Goal: Task Accomplishment & Management: Complete application form

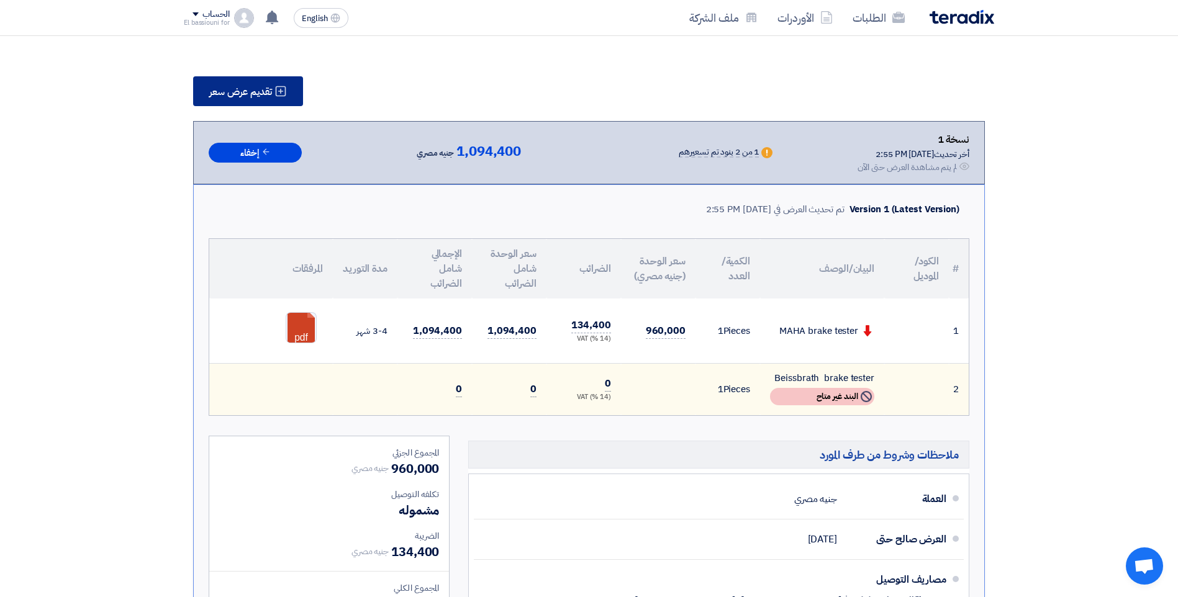
click at [281, 97] on icon at bounding box center [280, 91] width 12 height 12
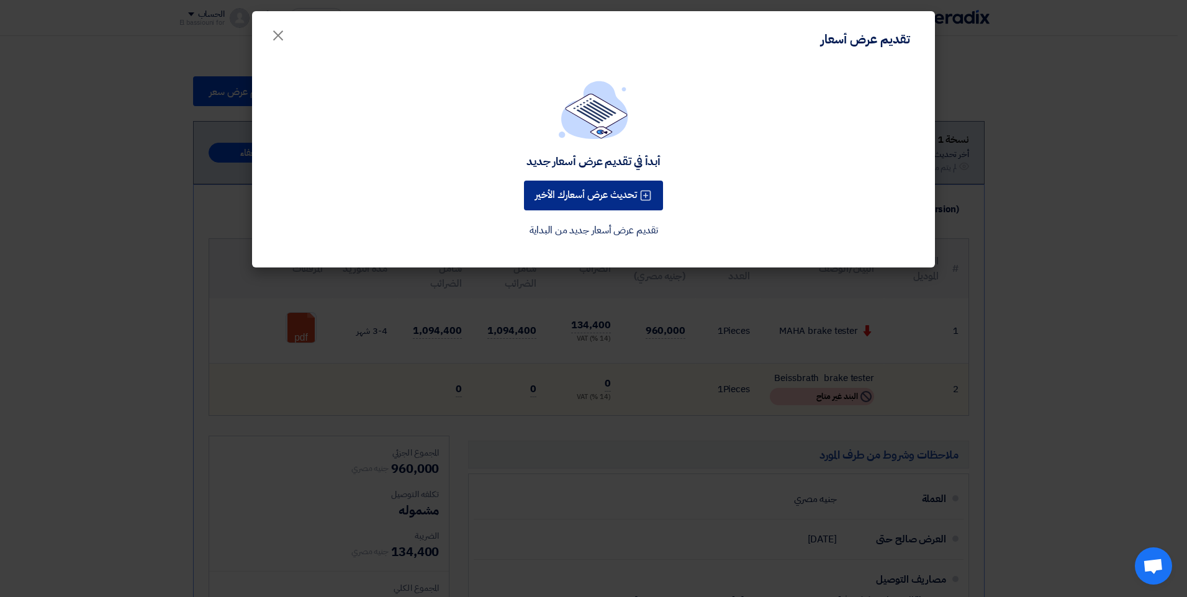
click at [601, 192] on button "تحديث عرض أسعارك الأخير" at bounding box center [593, 196] width 139 height 30
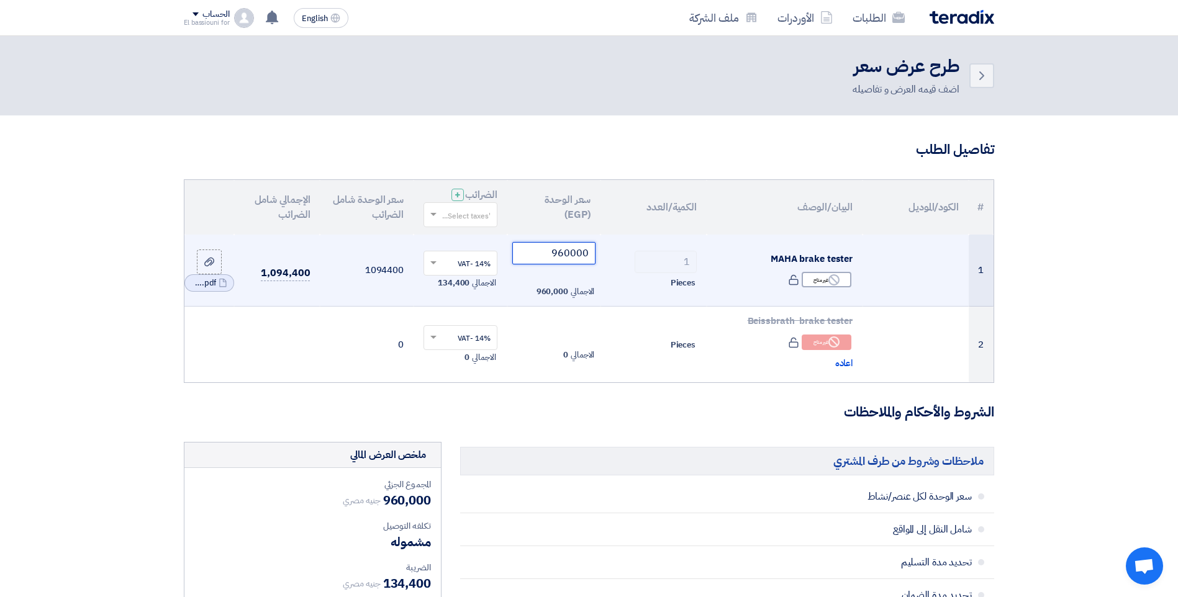
click at [557, 253] on input "960000" at bounding box center [554, 253] width 84 height 22
click at [553, 254] on input "960000" at bounding box center [554, 253] width 84 height 22
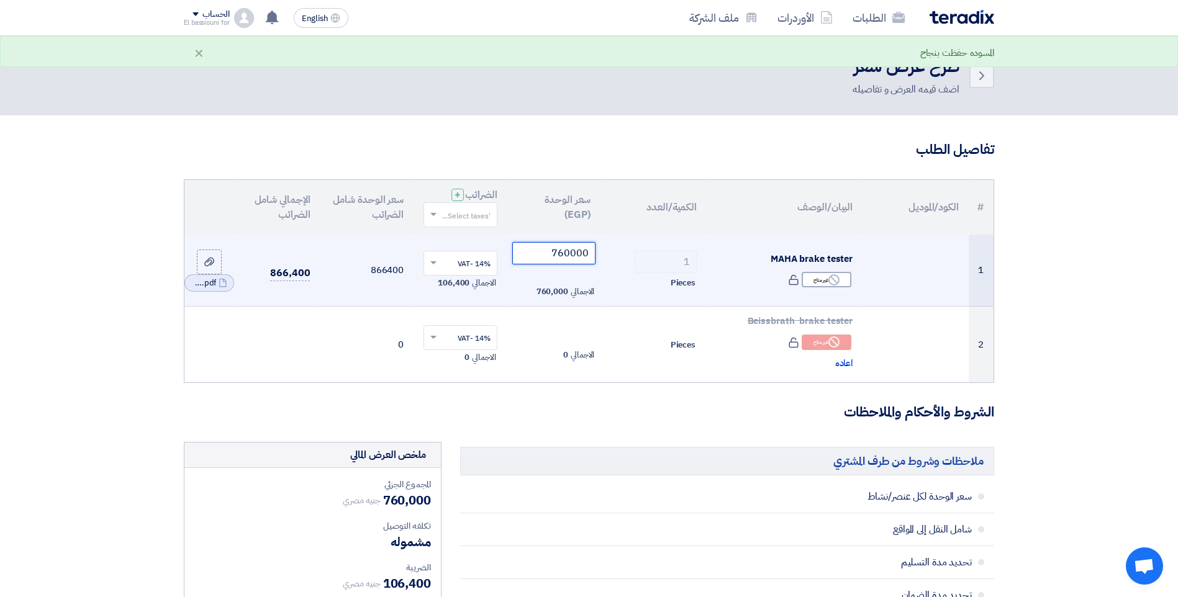
type input "760000"
click at [633, 249] on td "1 Pieces" at bounding box center [653, 271] width 106 height 72
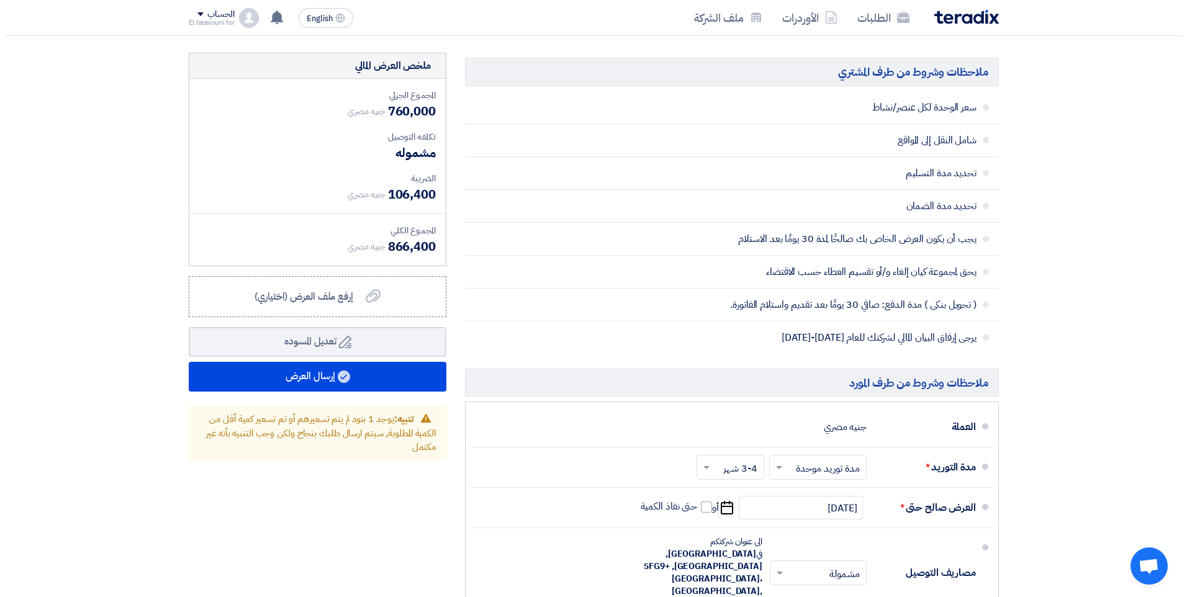
scroll to position [561, 0]
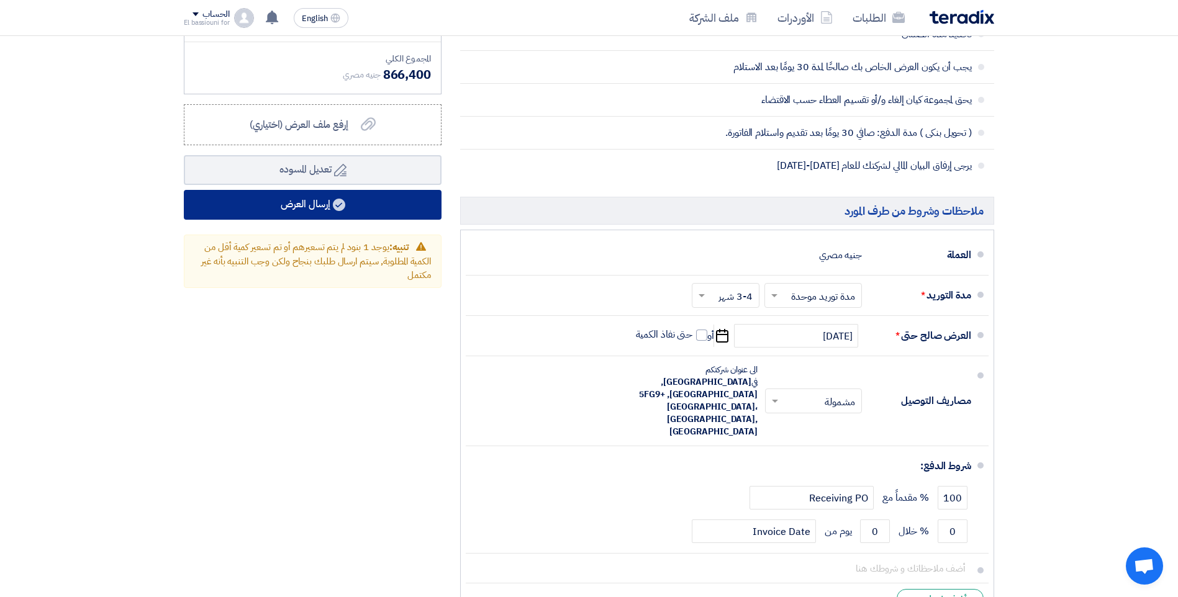
click at [423, 209] on button "إرسال العرض" at bounding box center [313, 205] width 258 height 30
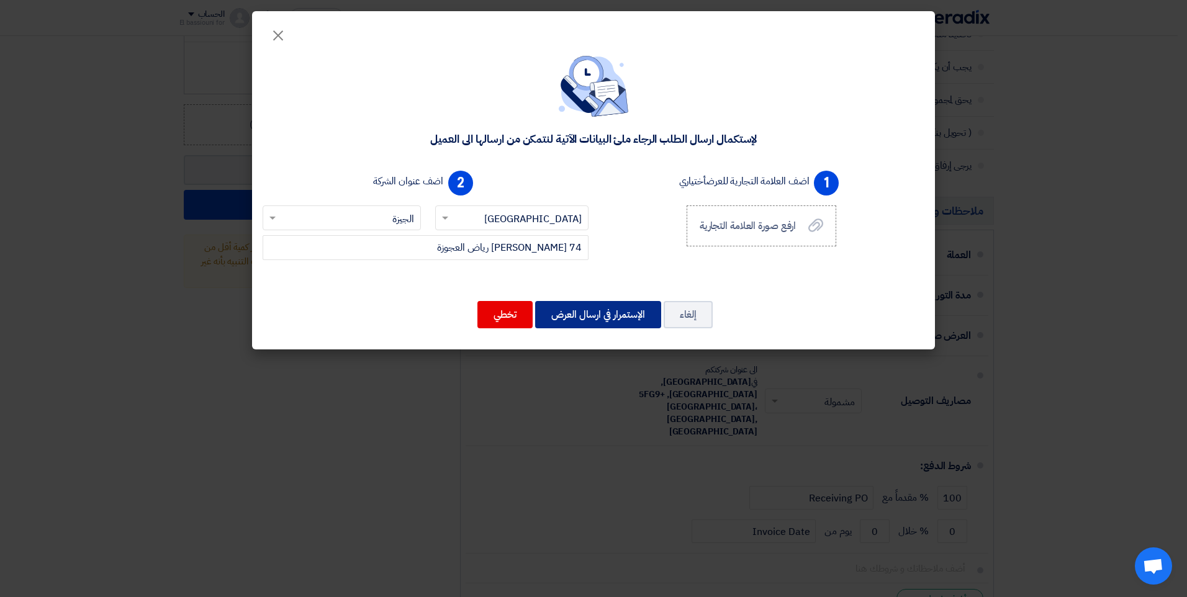
click at [600, 321] on button "الإستمرار في ارسال العرض" at bounding box center [598, 314] width 126 height 27
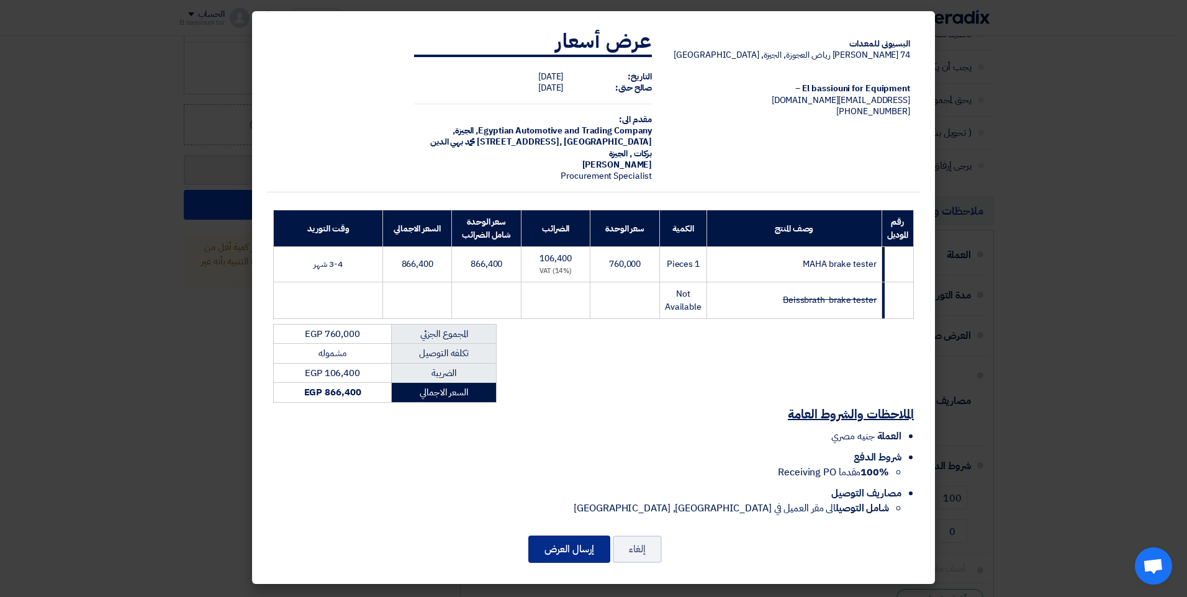
drag, startPoint x: 564, startPoint y: 542, endPoint x: 554, endPoint y: 531, distance: 15.4
click at [564, 539] on button "إرسال العرض" at bounding box center [569, 549] width 82 height 27
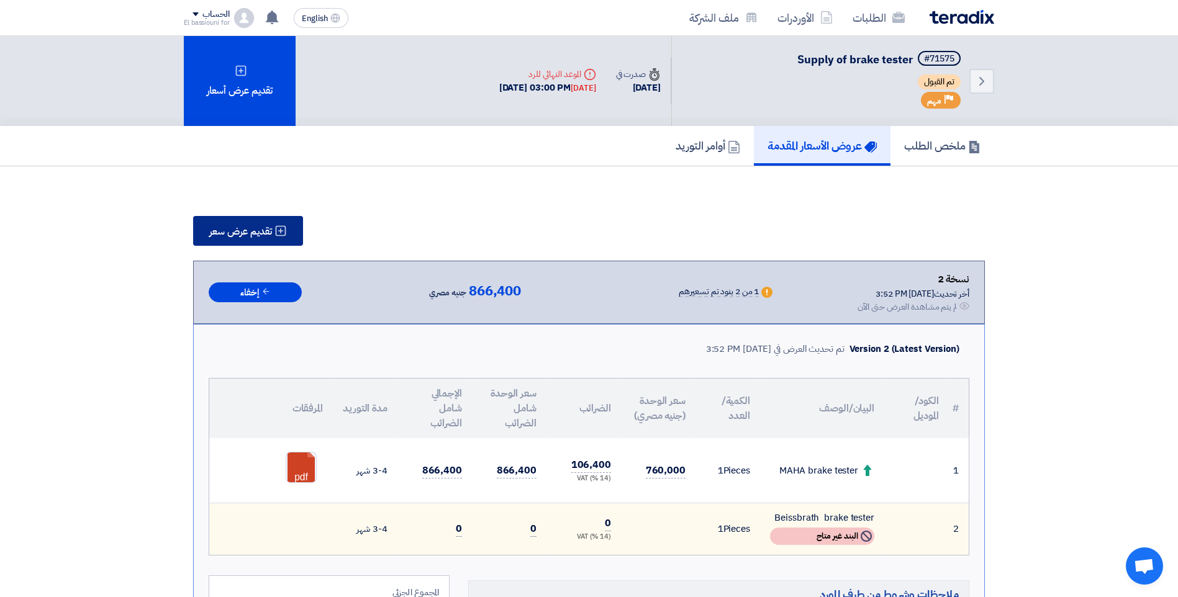
click at [261, 227] on span "تقديم عرض سعر" at bounding box center [240, 232] width 63 height 10
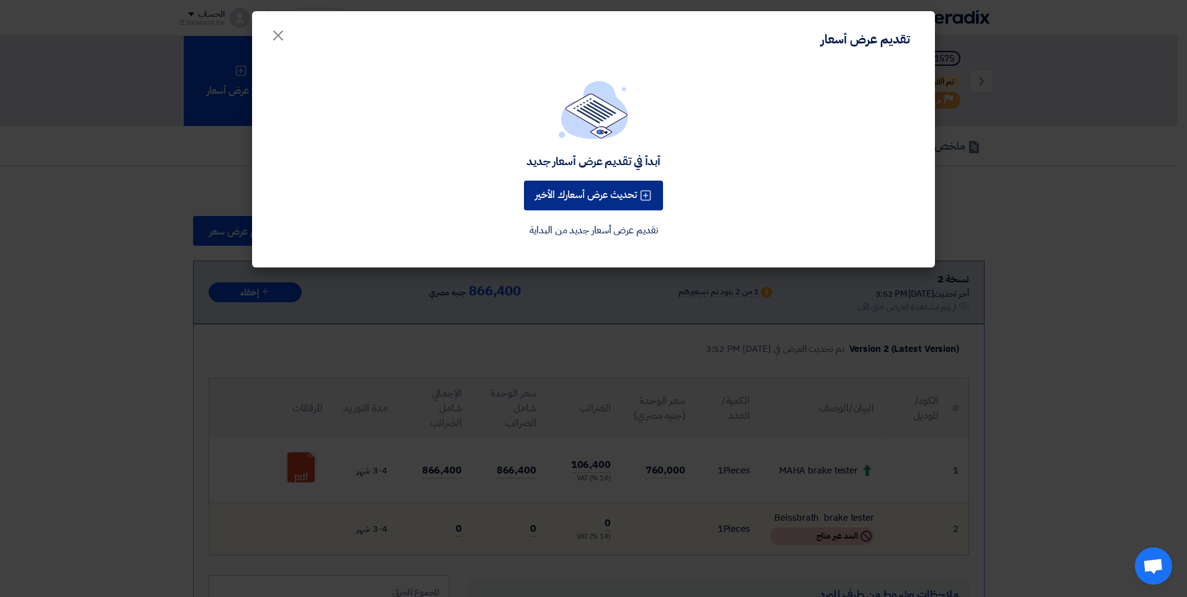
click at [618, 196] on button "تحديث عرض أسعارك الأخير" at bounding box center [593, 196] width 139 height 30
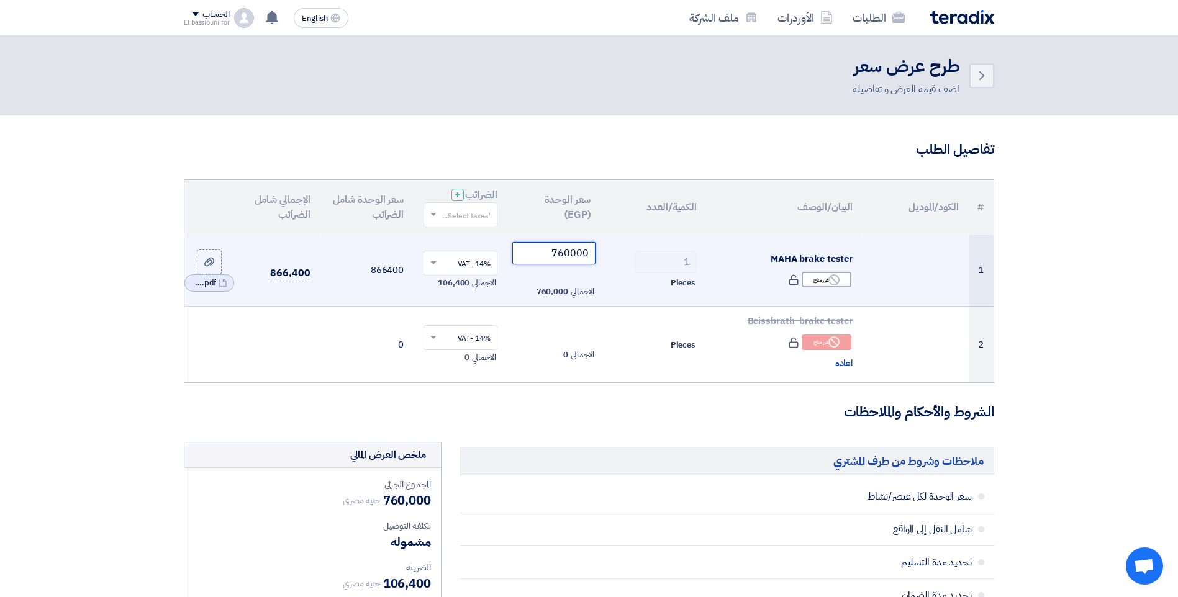
click at [552, 253] on input "760000" at bounding box center [554, 253] width 84 height 22
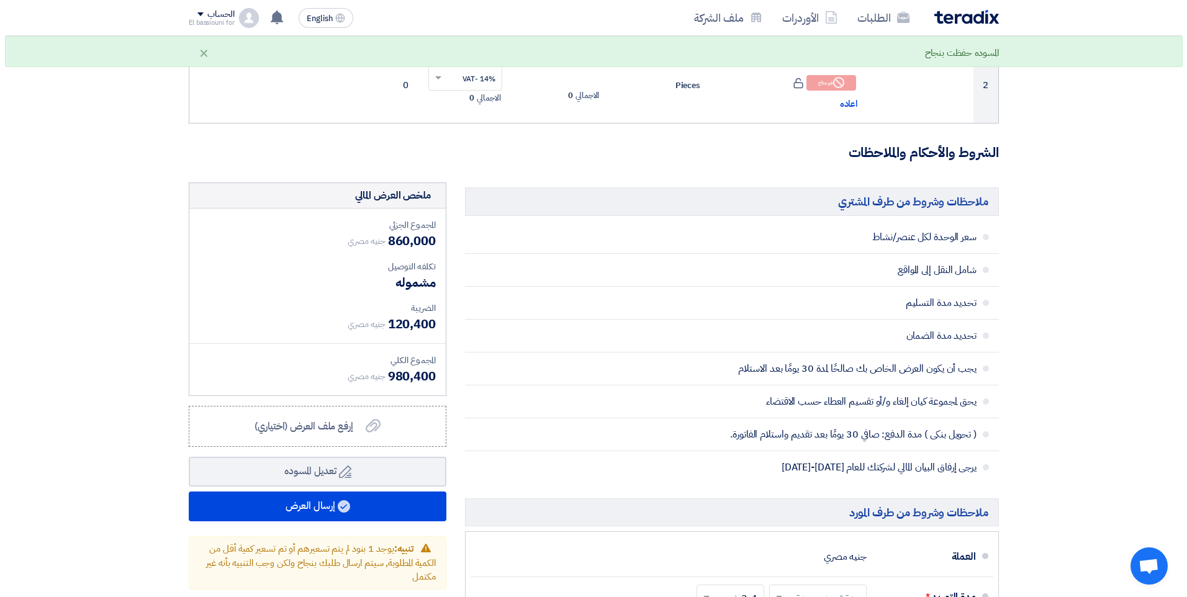
scroll to position [263, 0]
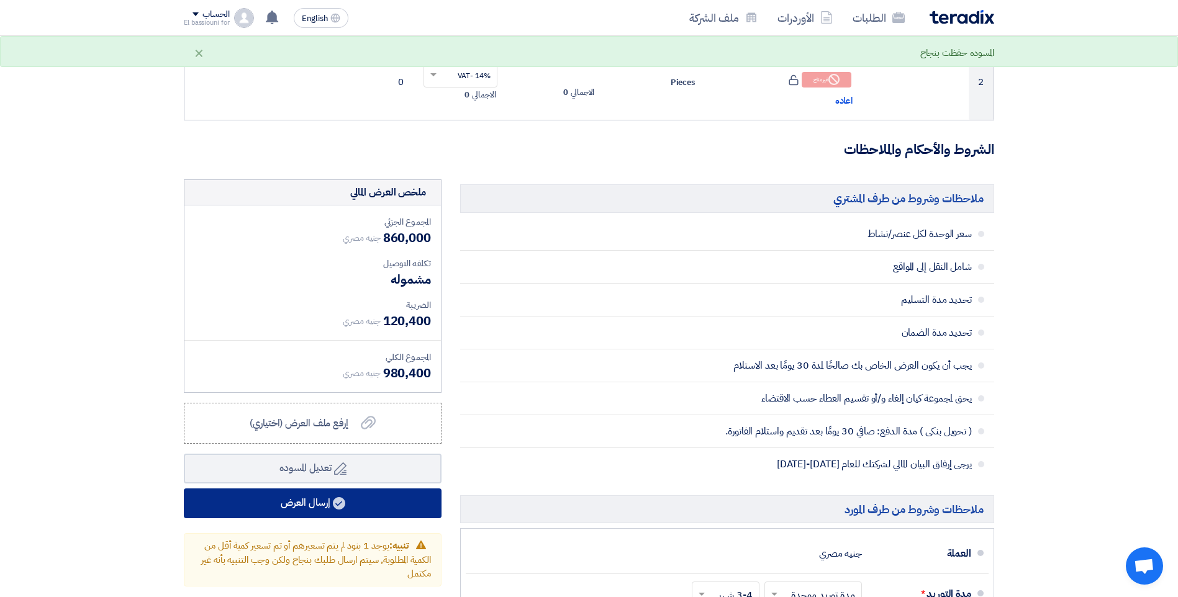
type input "860000"
click at [370, 497] on button "إرسال العرض" at bounding box center [313, 504] width 258 height 30
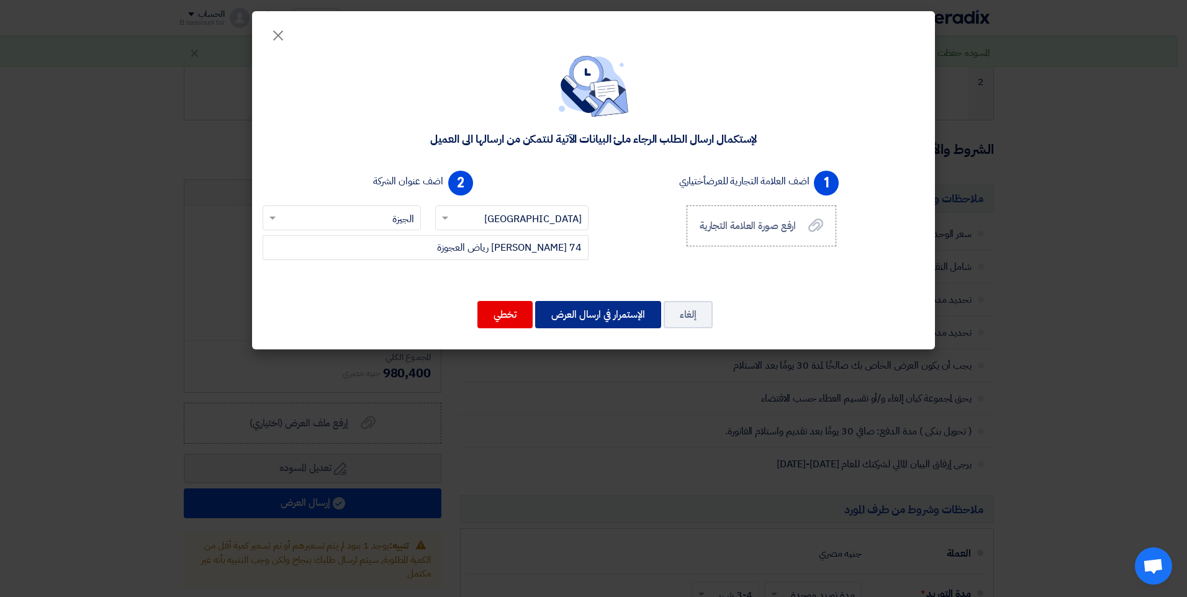
click at [569, 322] on button "الإستمرار في ارسال العرض" at bounding box center [598, 314] width 126 height 27
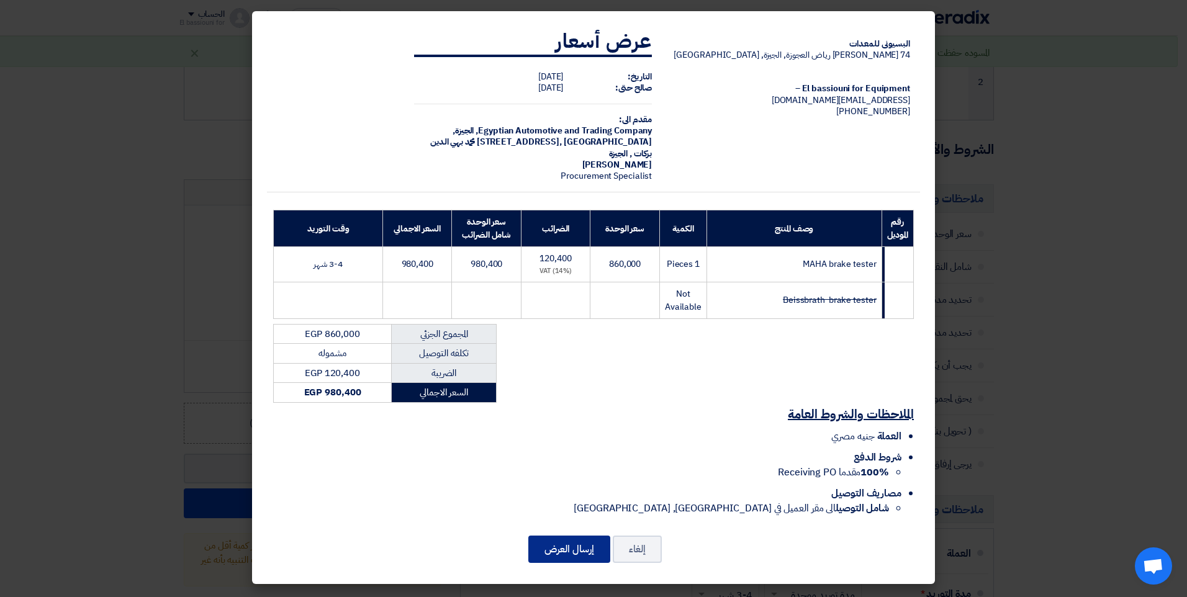
click at [581, 536] on button "إرسال العرض" at bounding box center [569, 549] width 82 height 27
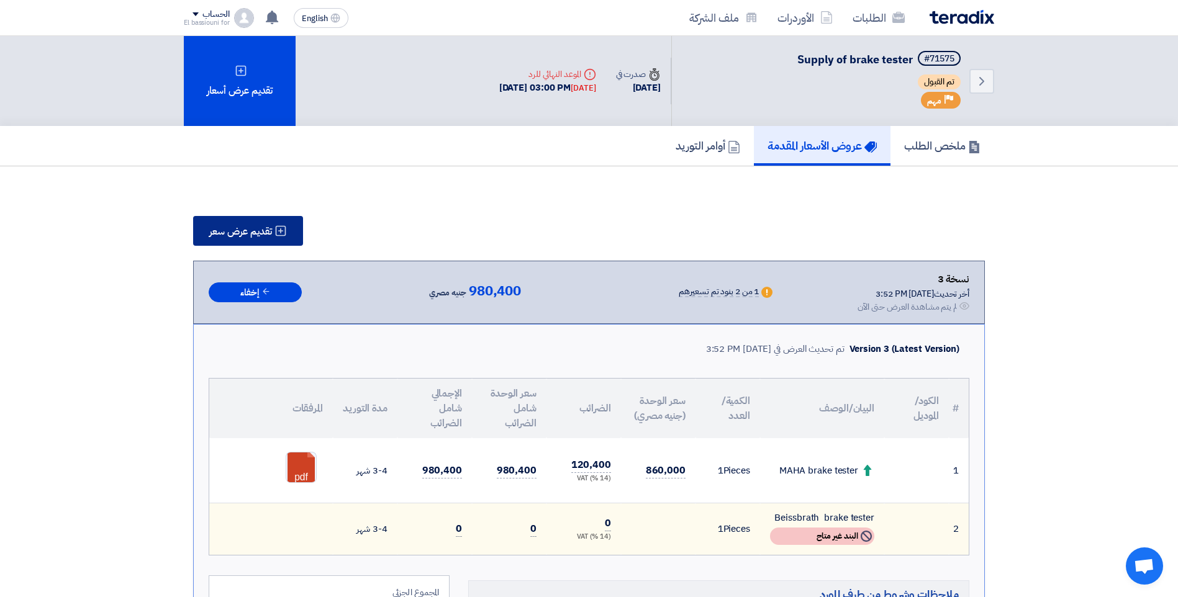
click at [205, 224] on button "تقديم عرض سعر" at bounding box center [248, 231] width 110 height 30
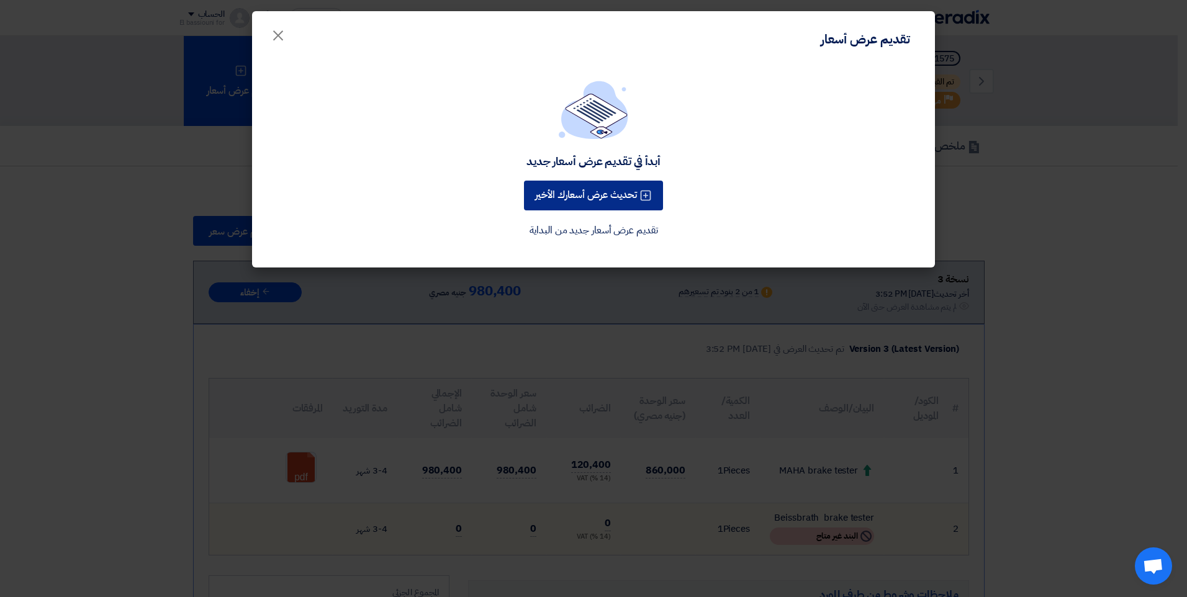
click at [616, 189] on button "تحديث عرض أسعارك الأخير" at bounding box center [593, 196] width 139 height 30
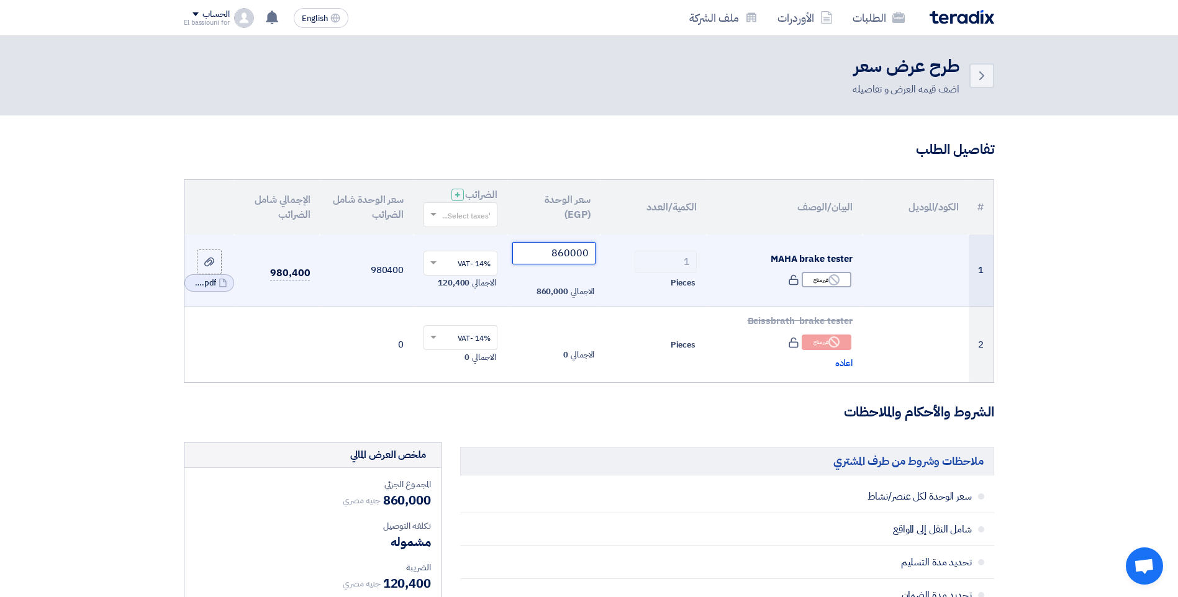
drag, startPoint x: 553, startPoint y: 254, endPoint x: 565, endPoint y: 252, distance: 11.9
click at [565, 252] on input "860000" at bounding box center [554, 253] width 84 height 22
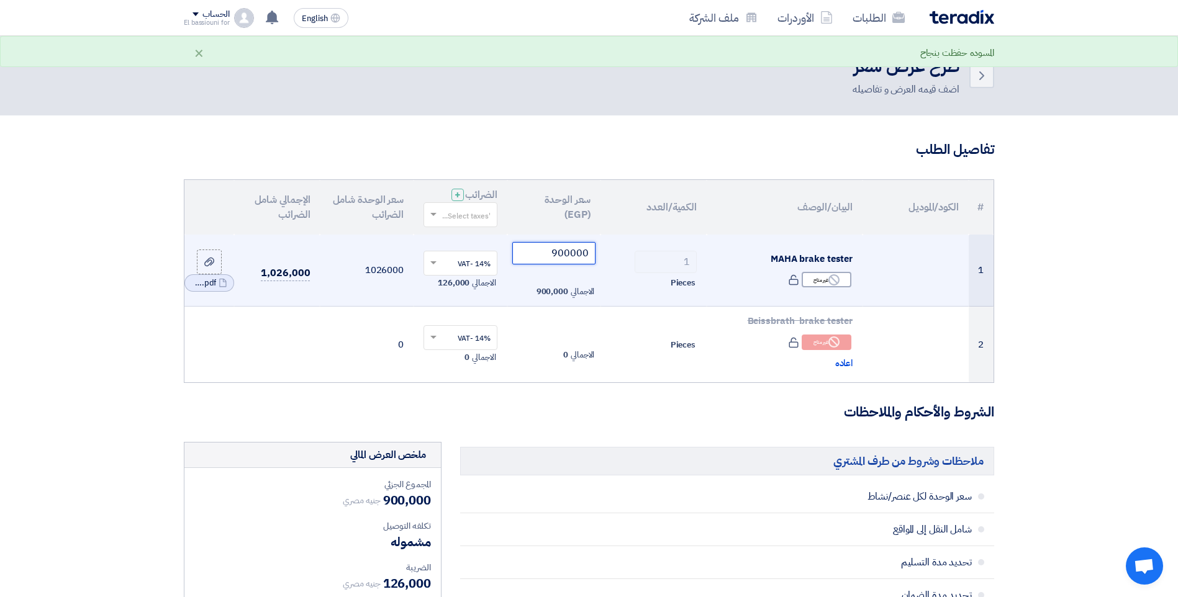
click at [572, 255] on input "900000" at bounding box center [554, 253] width 84 height 22
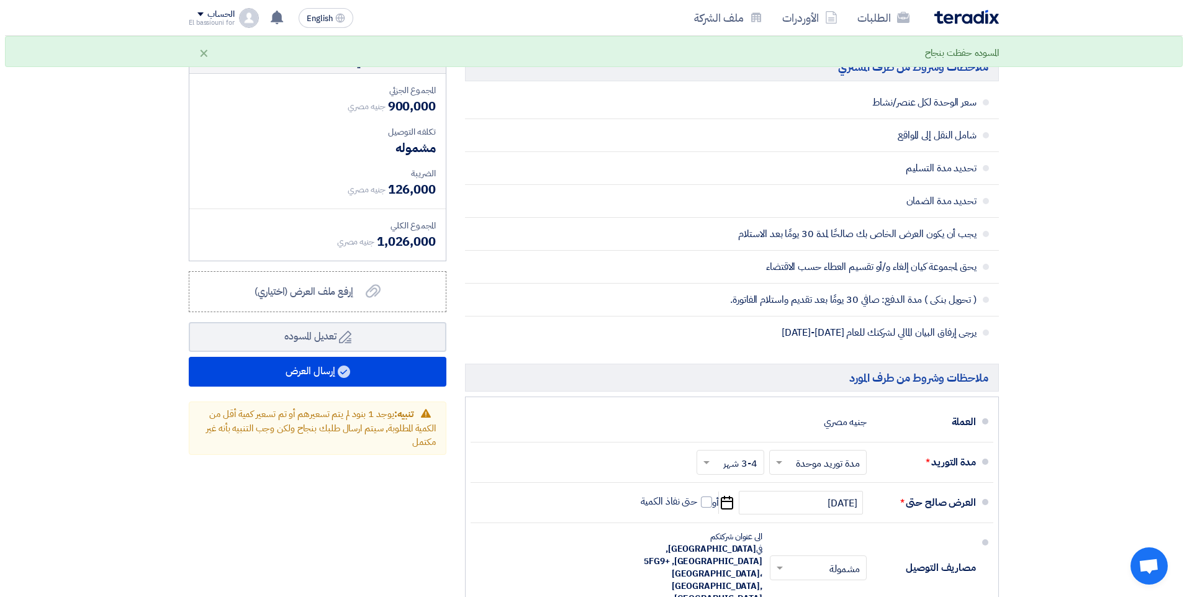
scroll to position [444, 0]
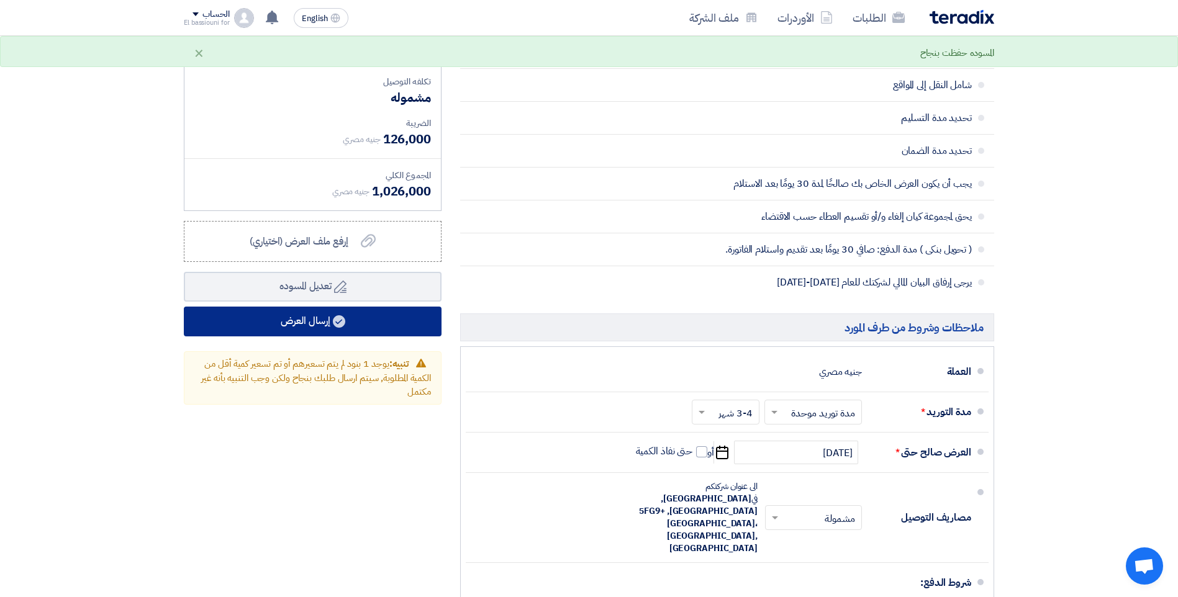
type input "900000"
click at [406, 328] on button "إرسال العرض" at bounding box center [313, 322] width 258 height 30
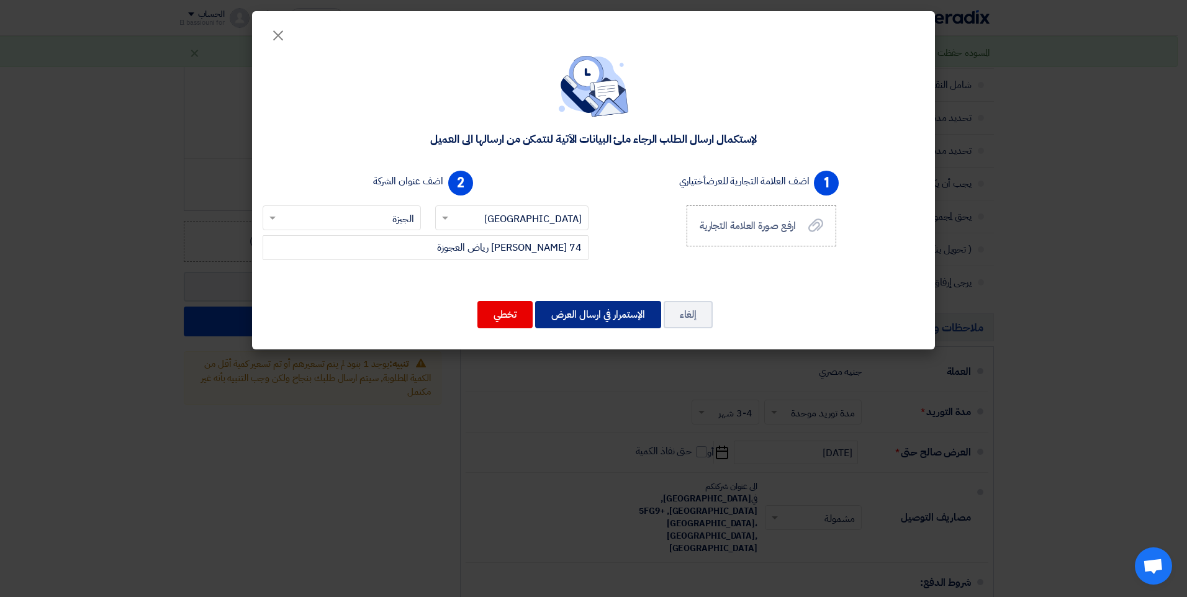
click at [572, 328] on button "الإستمرار في ارسال العرض" at bounding box center [598, 314] width 126 height 27
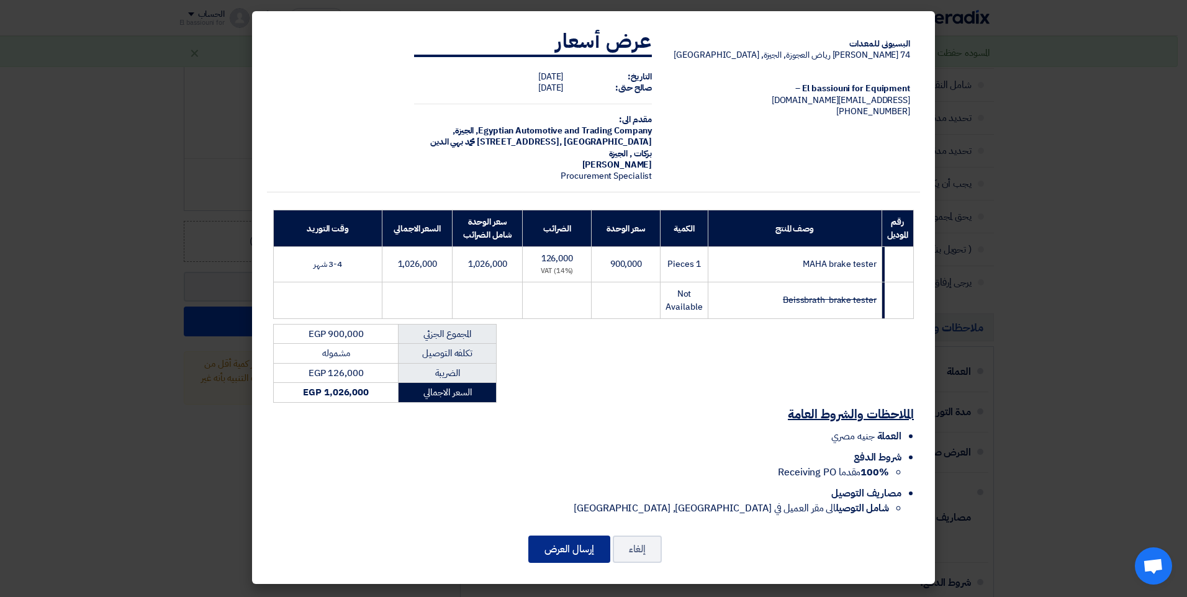
click at [555, 538] on button "إرسال العرض" at bounding box center [569, 549] width 82 height 27
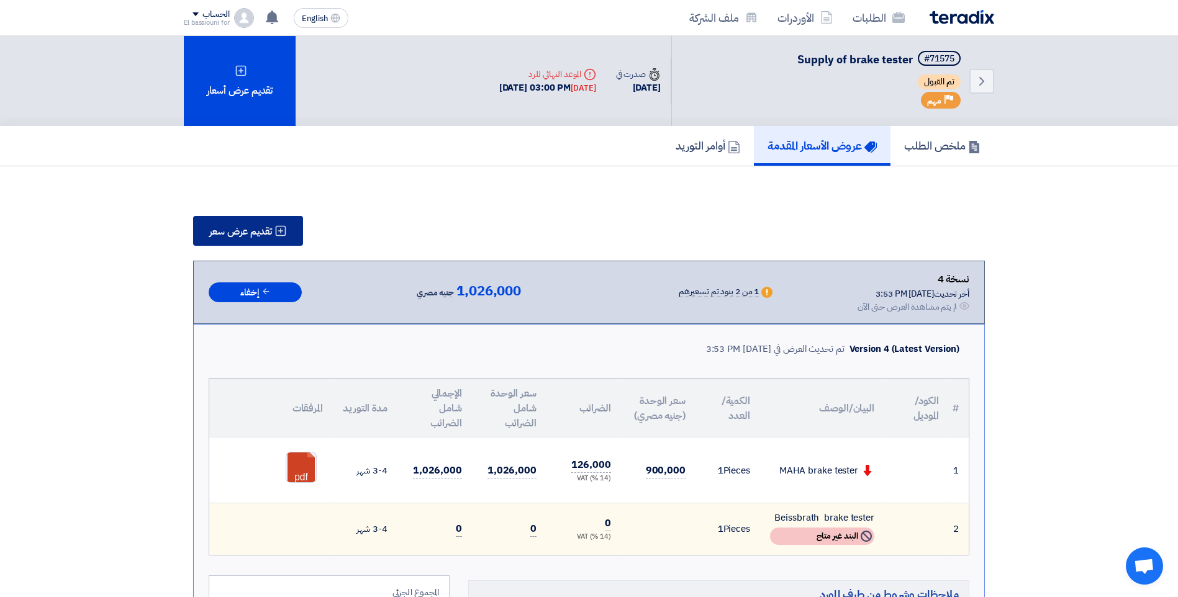
click at [255, 237] on span "تقديم عرض سعر" at bounding box center [240, 232] width 63 height 10
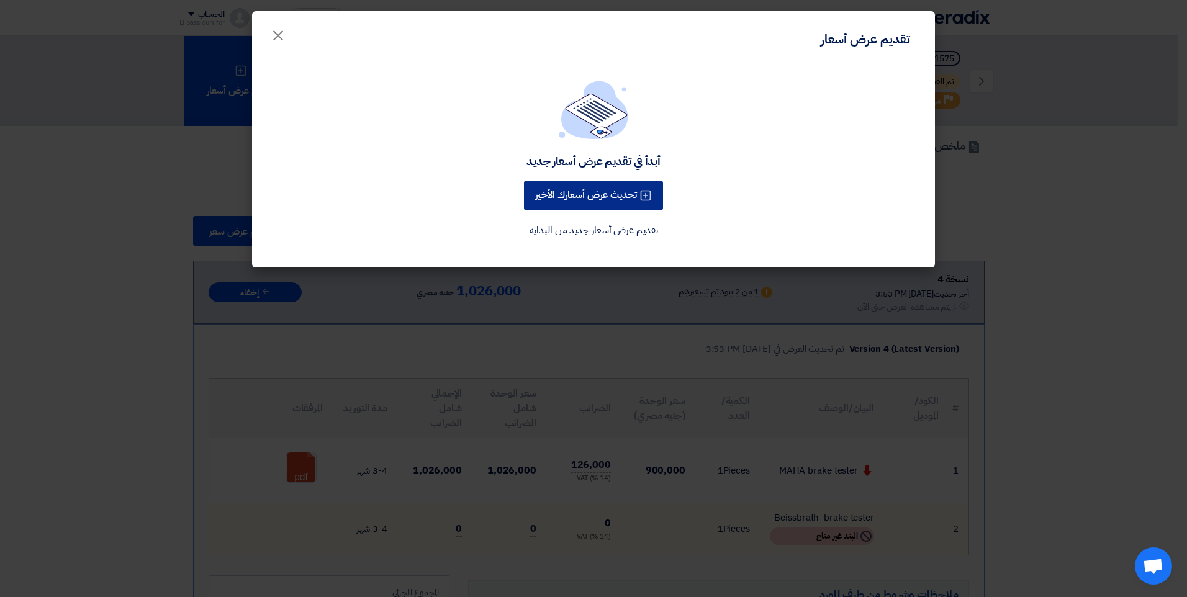
click at [615, 189] on button "تحديث عرض أسعارك الأخير" at bounding box center [593, 196] width 139 height 30
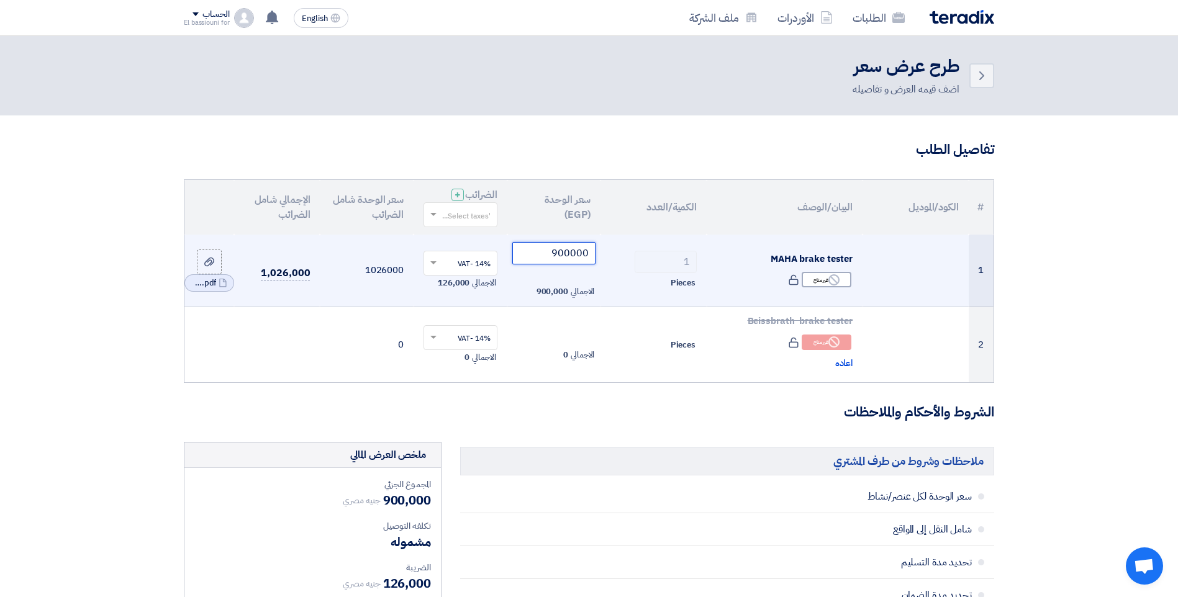
drag, startPoint x: 554, startPoint y: 256, endPoint x: 566, endPoint y: 253, distance: 12.8
click at [566, 253] on input "900000" at bounding box center [554, 253] width 84 height 22
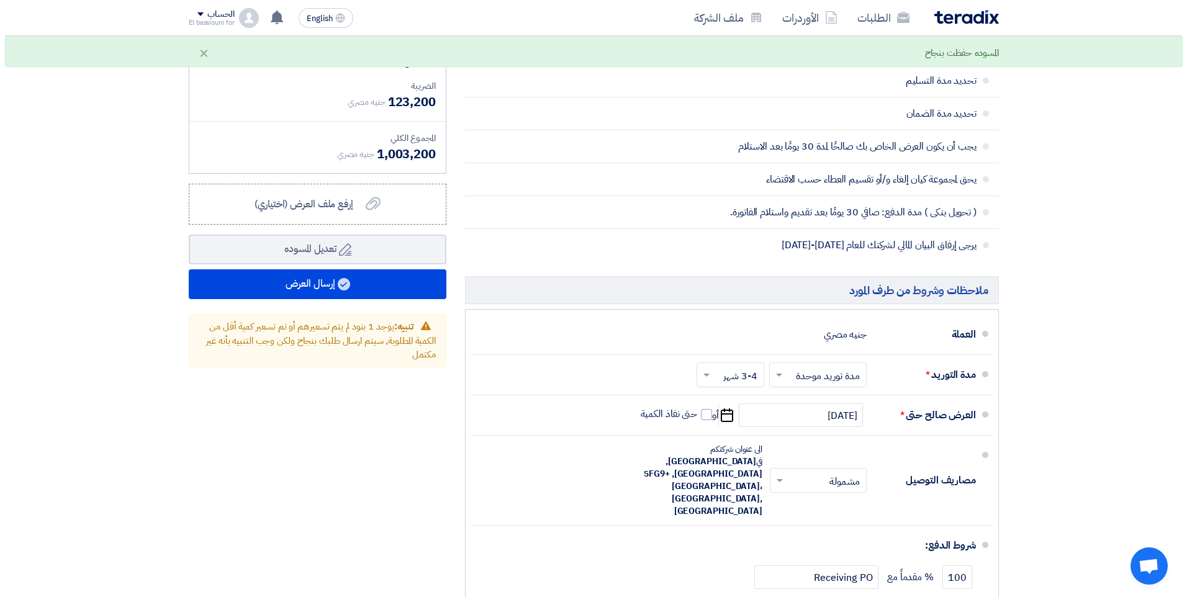
scroll to position [484, 0]
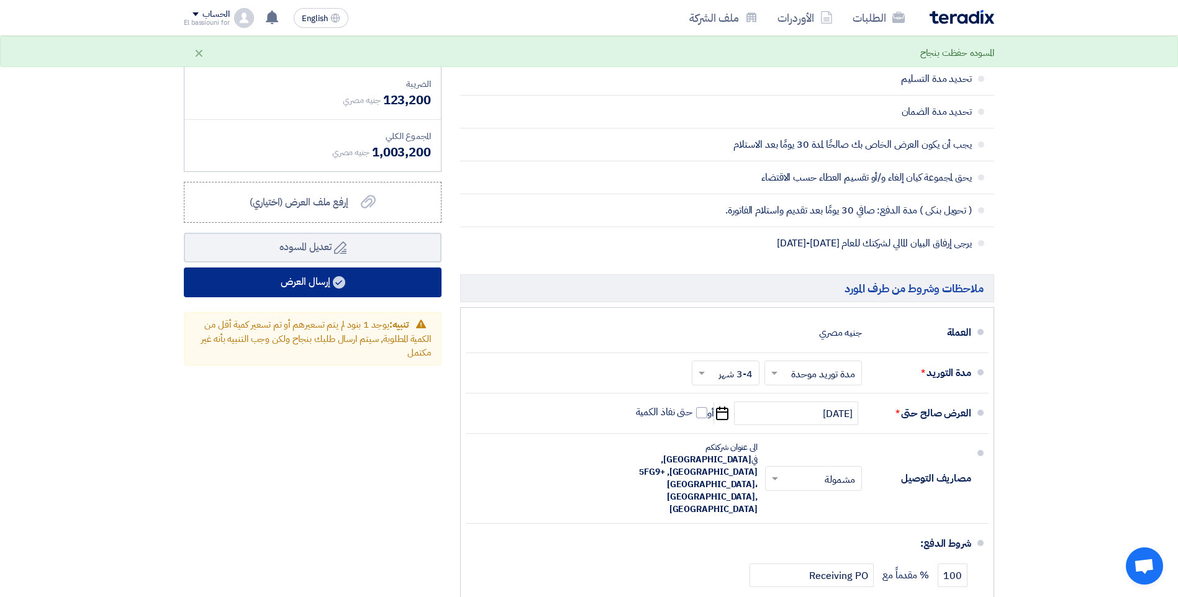
type input "880000"
click at [410, 286] on button "إرسال العرض" at bounding box center [313, 283] width 258 height 30
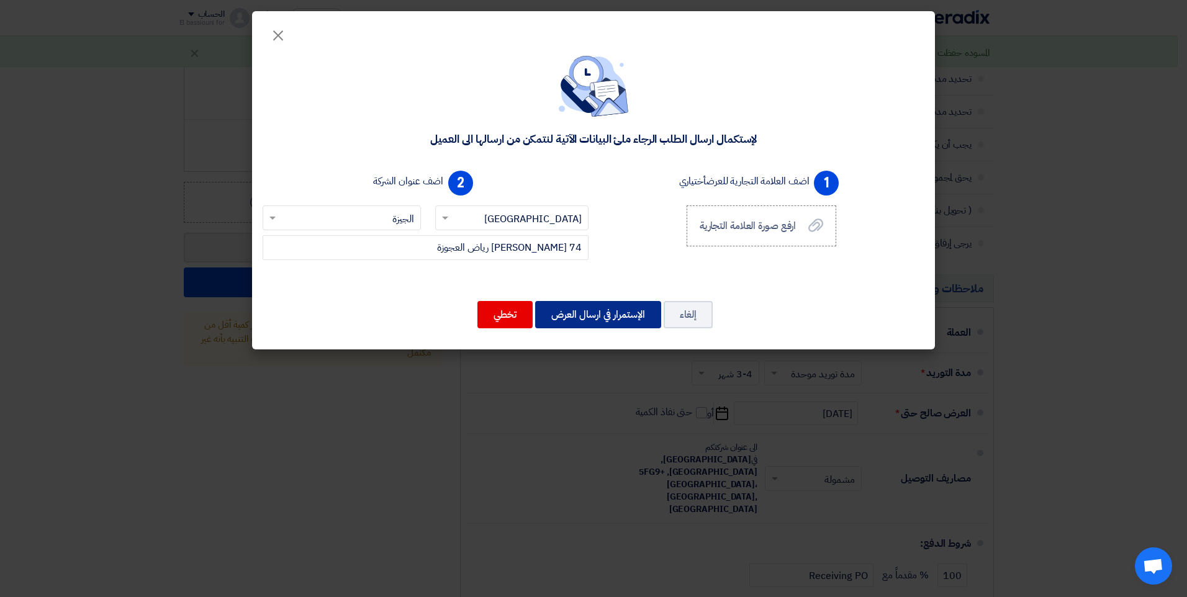
click at [609, 312] on button "الإستمرار في ارسال العرض" at bounding box center [598, 314] width 126 height 27
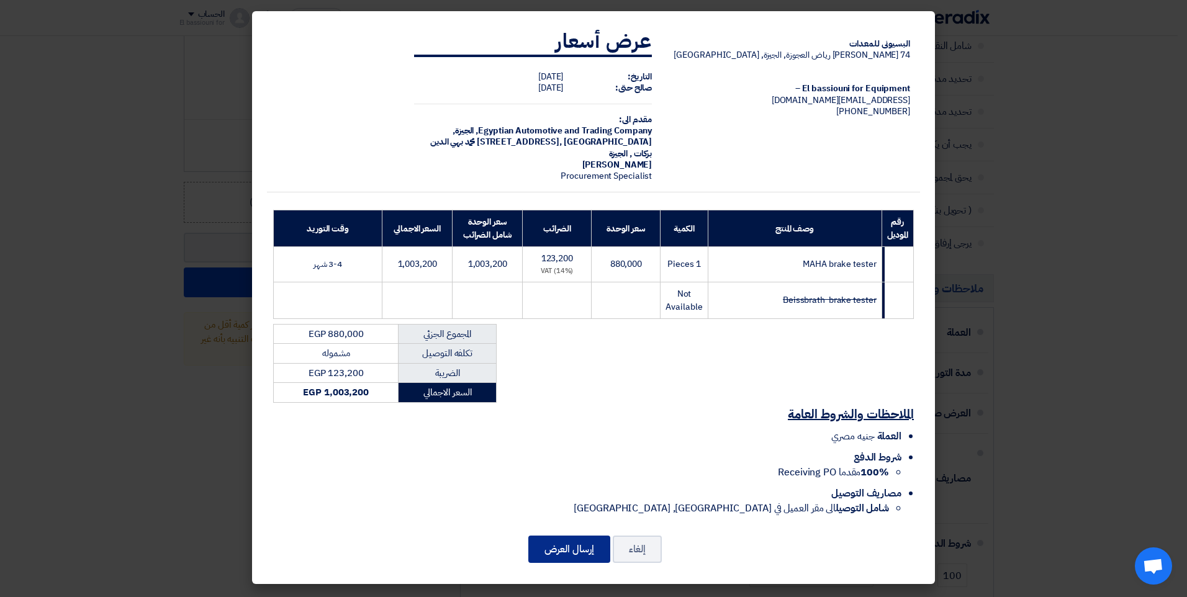
click at [569, 544] on button "إرسال العرض" at bounding box center [569, 549] width 82 height 27
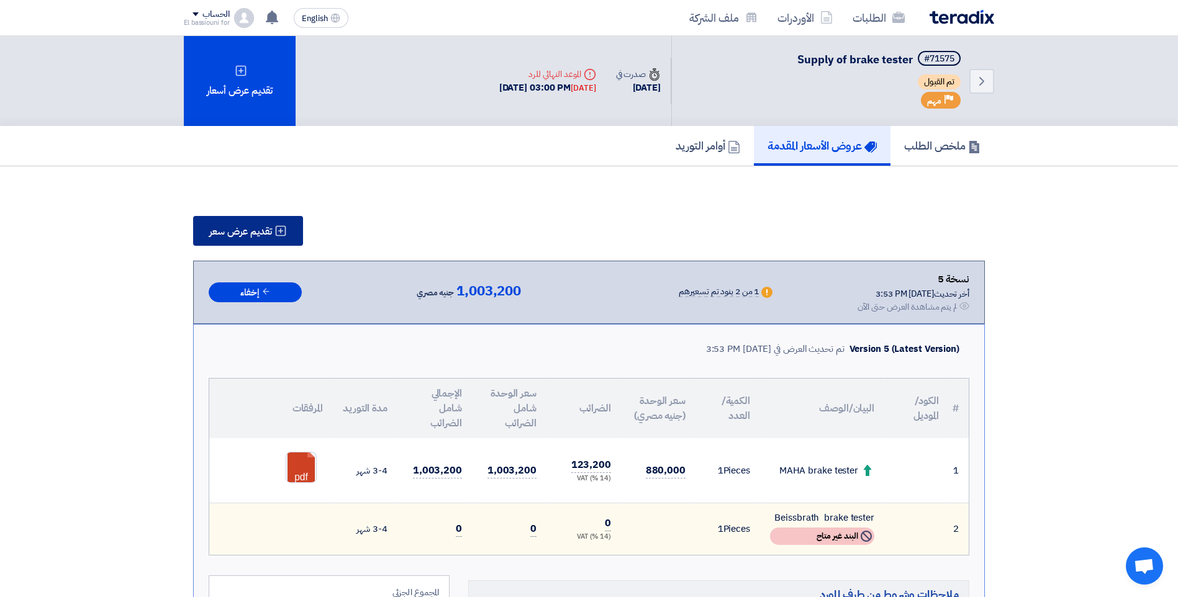
click at [256, 227] on span "تقديم عرض سعر" at bounding box center [240, 232] width 63 height 10
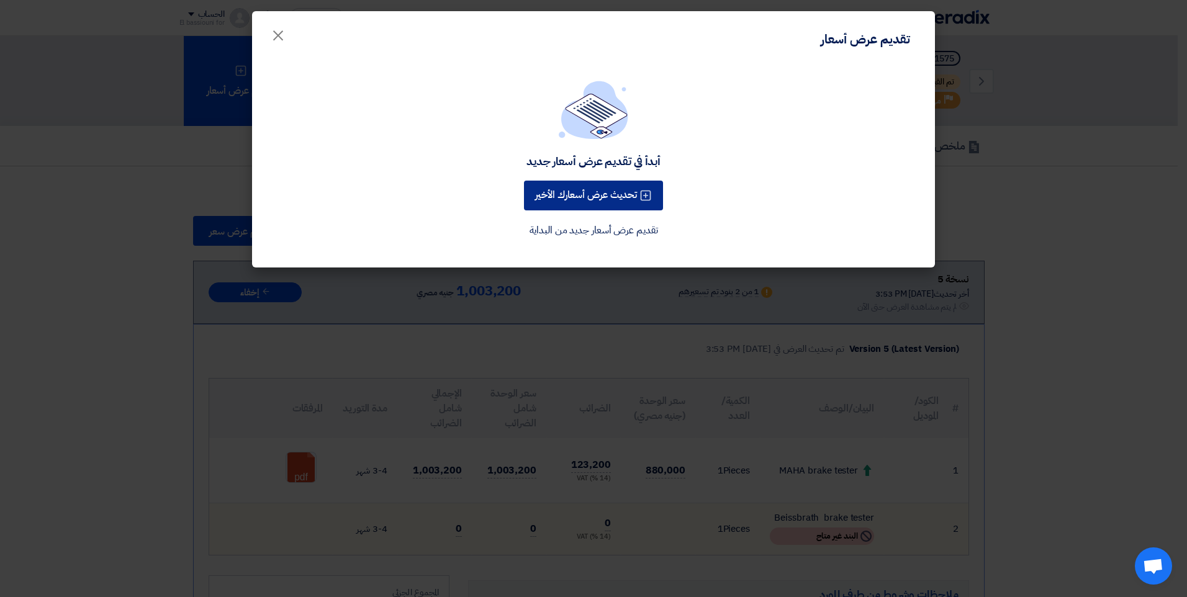
click at [591, 189] on button "تحديث عرض أسعارك الأخير" at bounding box center [593, 196] width 139 height 30
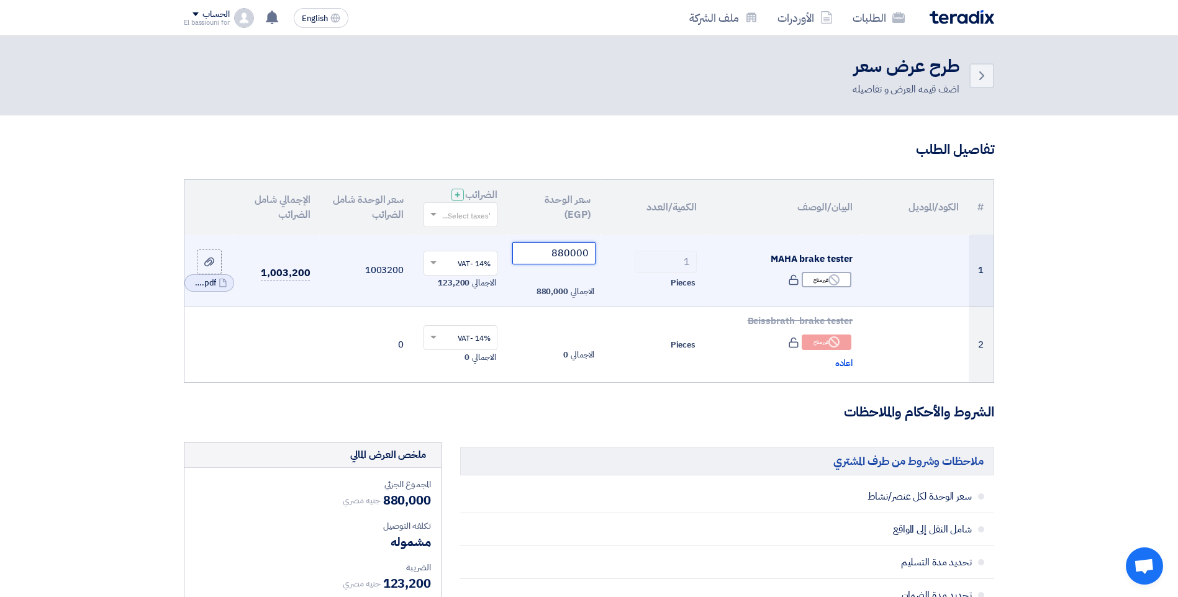
click at [565, 256] on input "880000" at bounding box center [554, 253] width 84 height 22
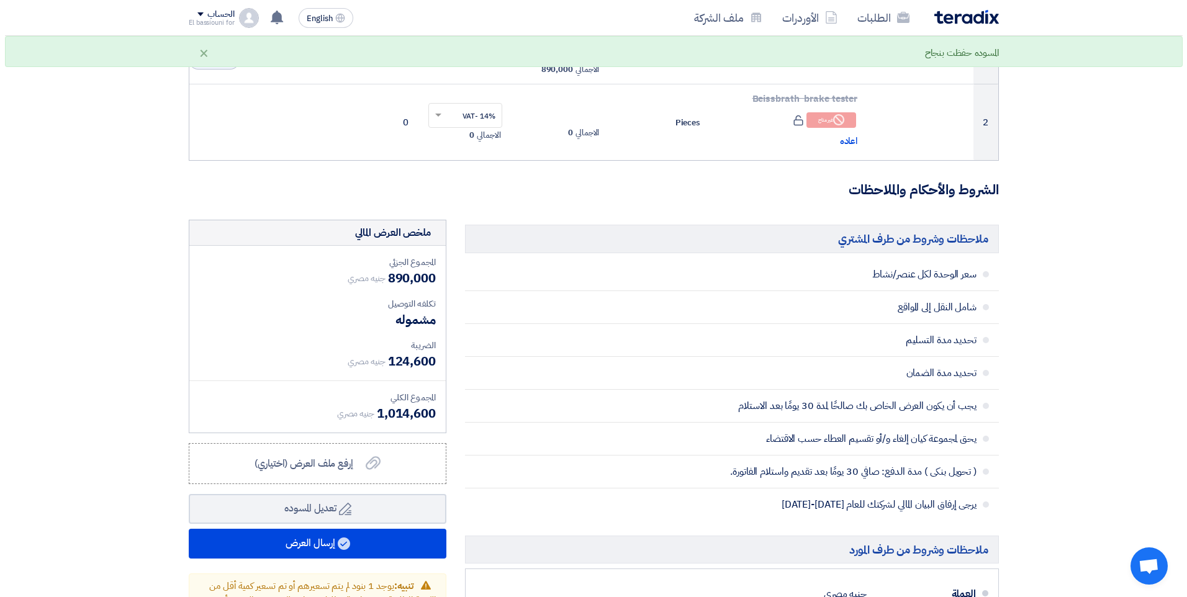
scroll to position [320, 0]
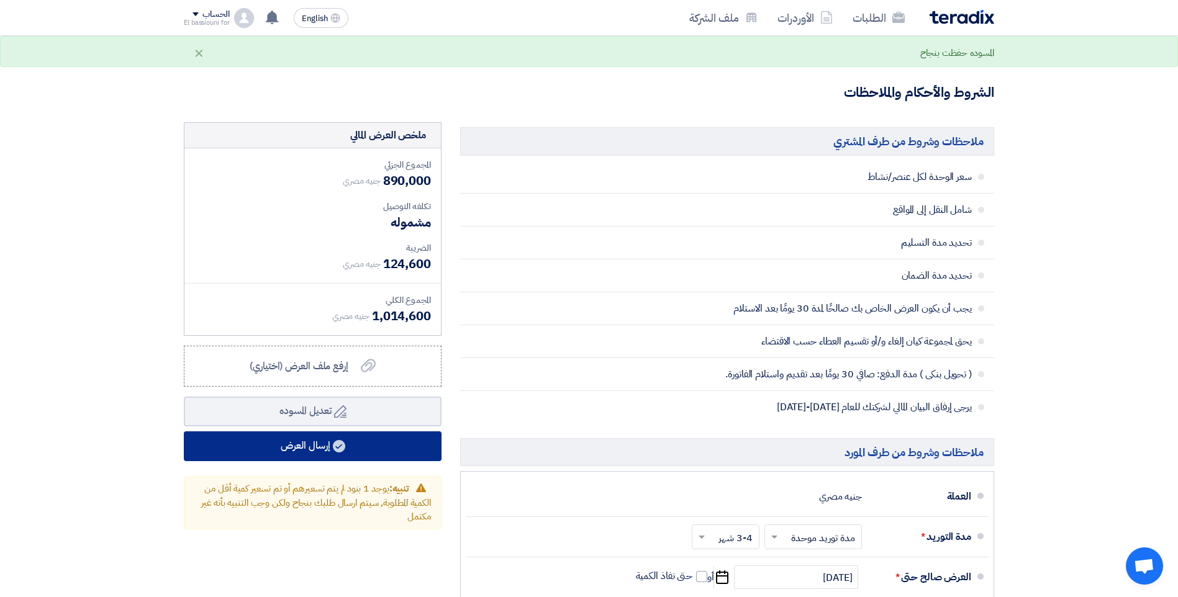
type input "890000"
click at [310, 448] on button "إرسال العرض" at bounding box center [313, 446] width 258 height 30
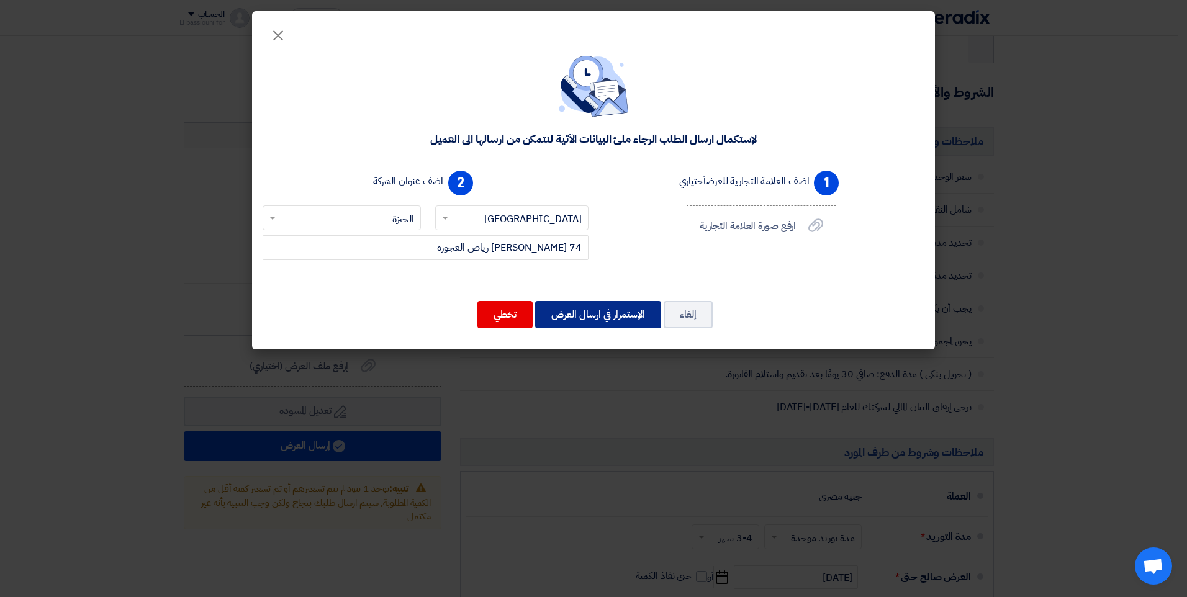
click at [626, 327] on button "الإستمرار في ارسال العرض" at bounding box center [598, 314] width 126 height 27
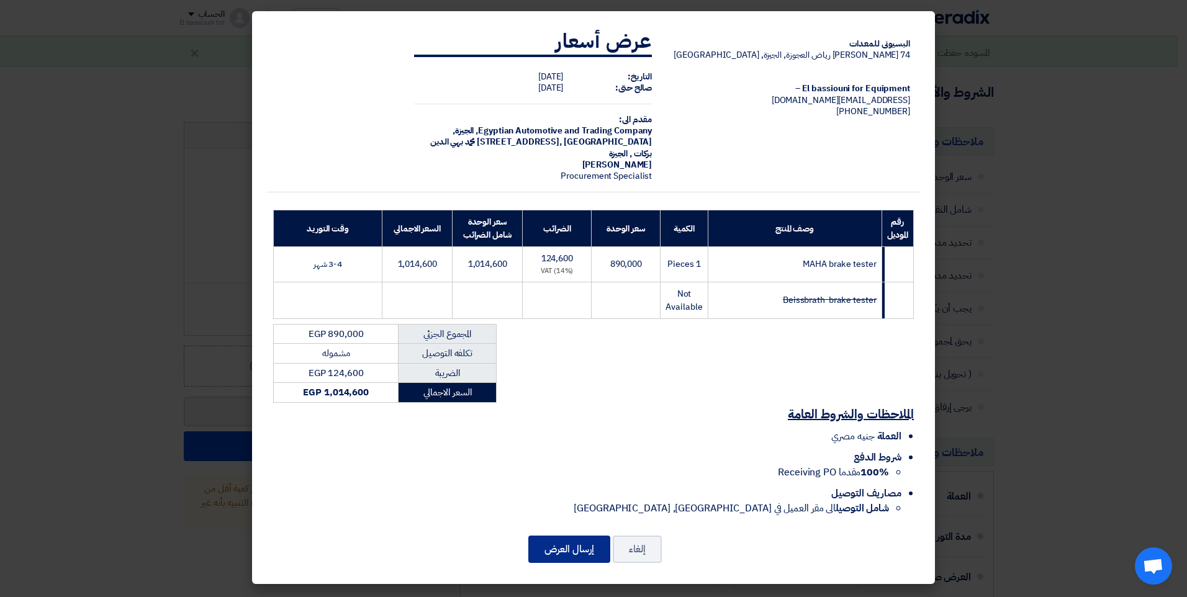
click at [567, 536] on button "إرسال العرض" at bounding box center [569, 549] width 82 height 27
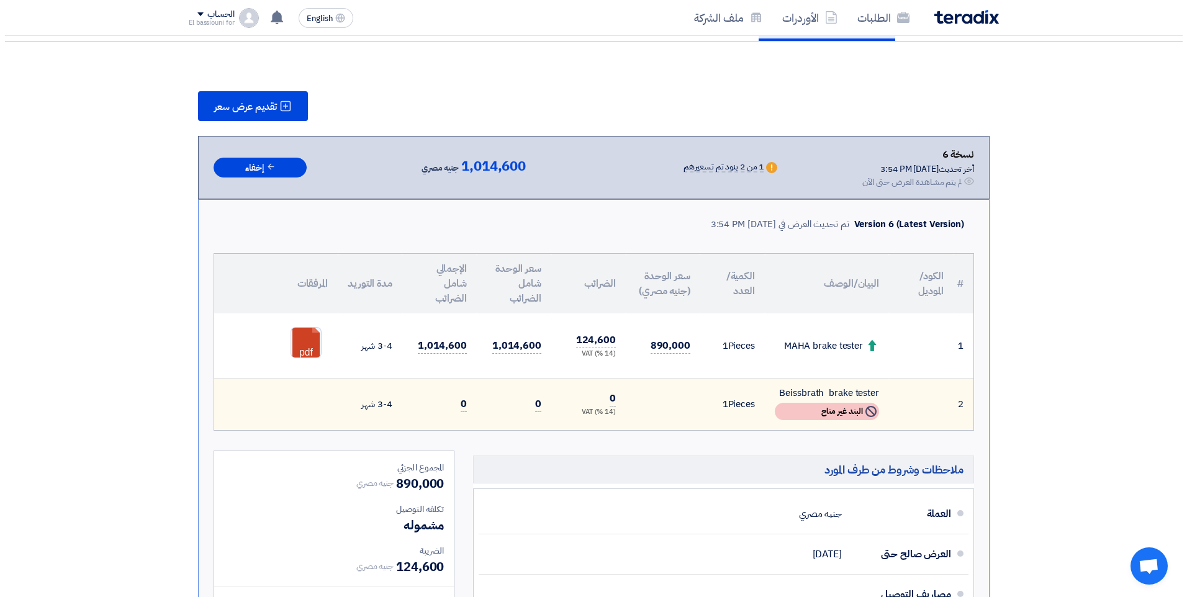
scroll to position [117, 0]
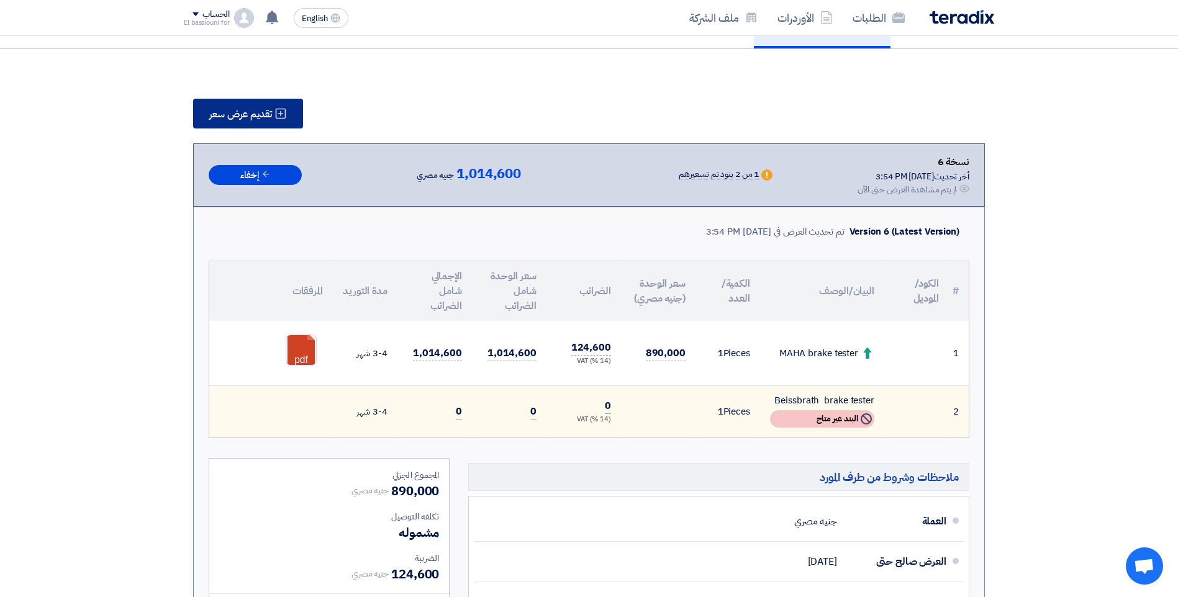
click at [235, 119] on span "تقديم عرض سعر" at bounding box center [240, 114] width 63 height 10
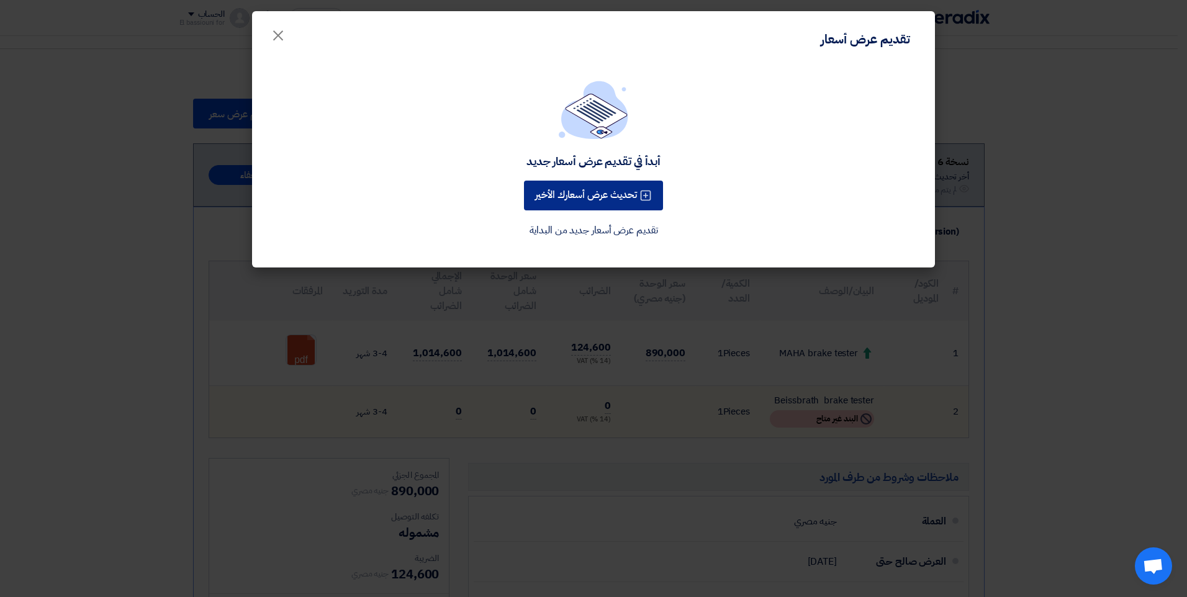
click at [561, 199] on button "تحديث عرض أسعارك الأخير" at bounding box center [593, 196] width 139 height 30
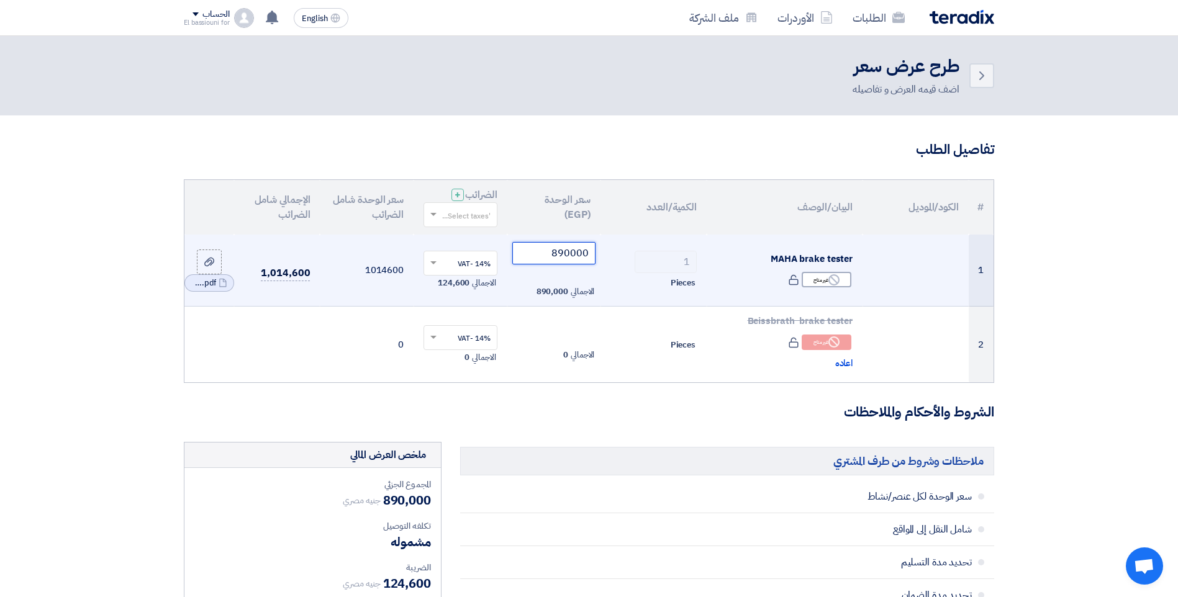
drag, startPoint x: 555, startPoint y: 252, endPoint x: 564, endPoint y: 251, distance: 9.3
click at [564, 251] on input "890000" at bounding box center [554, 253] width 84 height 22
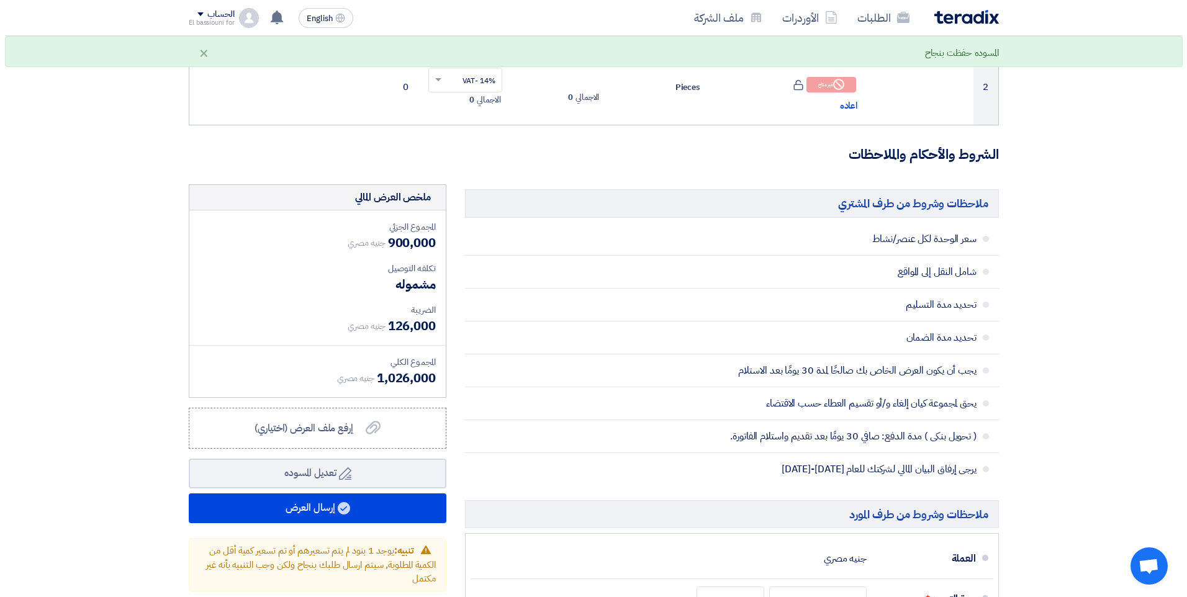
scroll to position [266, 0]
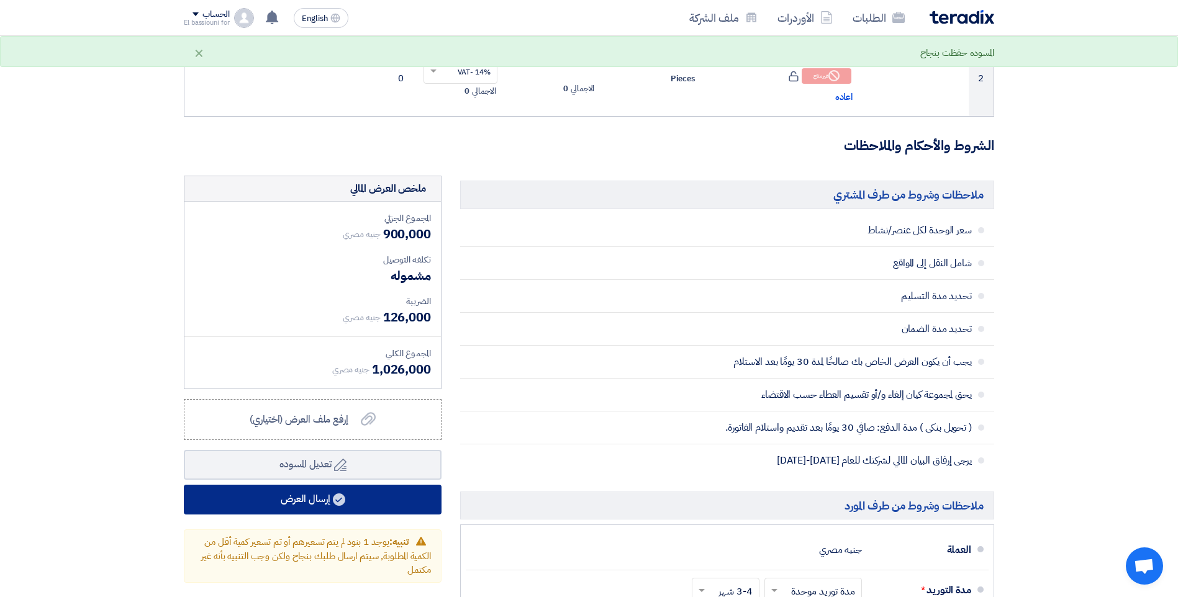
type input "900000"
click at [403, 495] on button "إرسال العرض" at bounding box center [313, 500] width 258 height 30
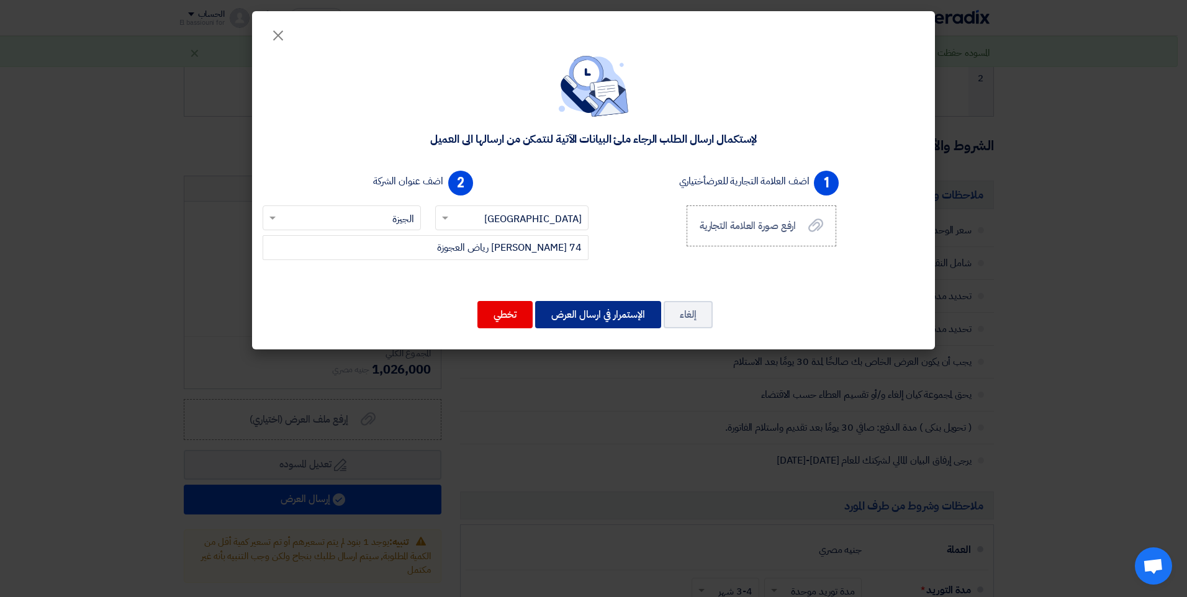
click at [602, 313] on button "الإستمرار في ارسال العرض" at bounding box center [598, 314] width 126 height 27
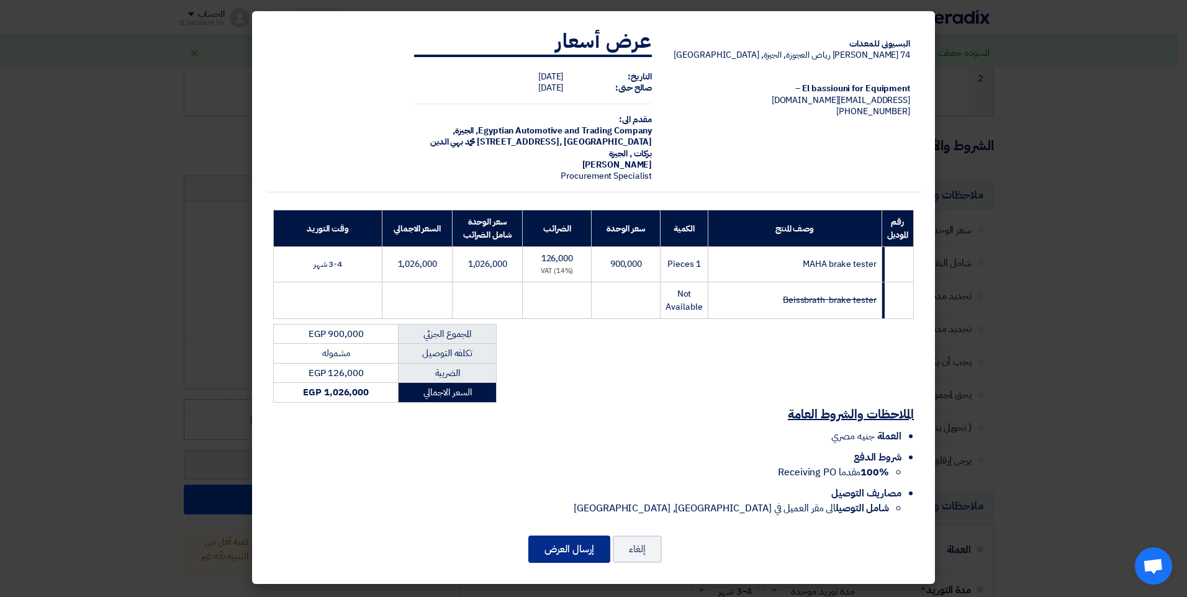
click at [547, 547] on button "إرسال العرض" at bounding box center [569, 549] width 82 height 27
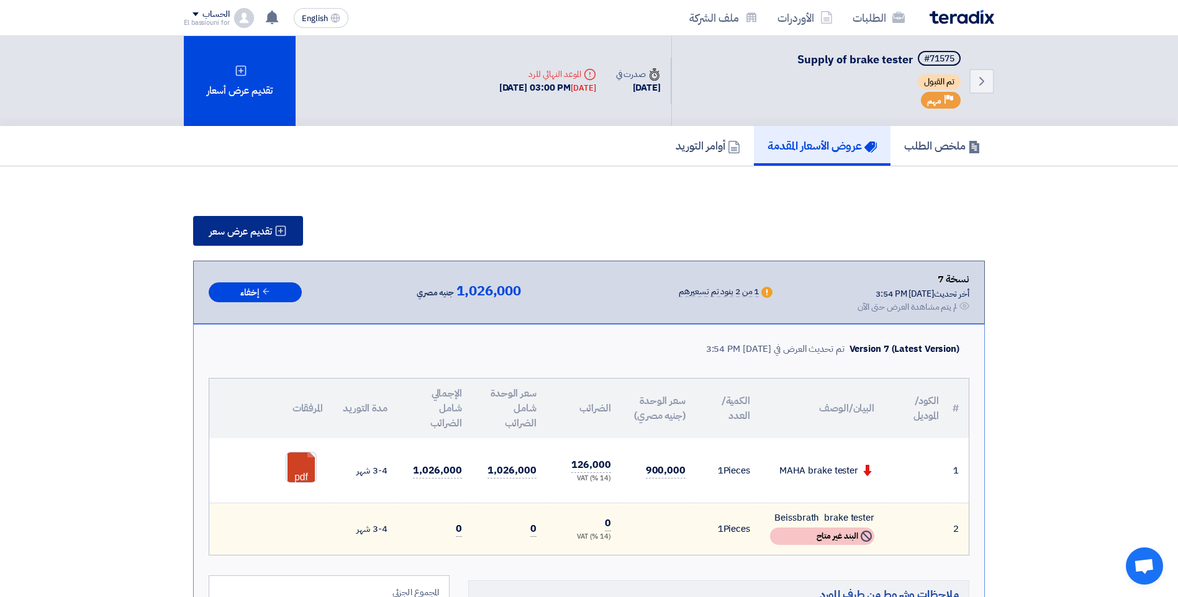
click at [250, 230] on span "تقديم عرض سعر" at bounding box center [240, 232] width 63 height 10
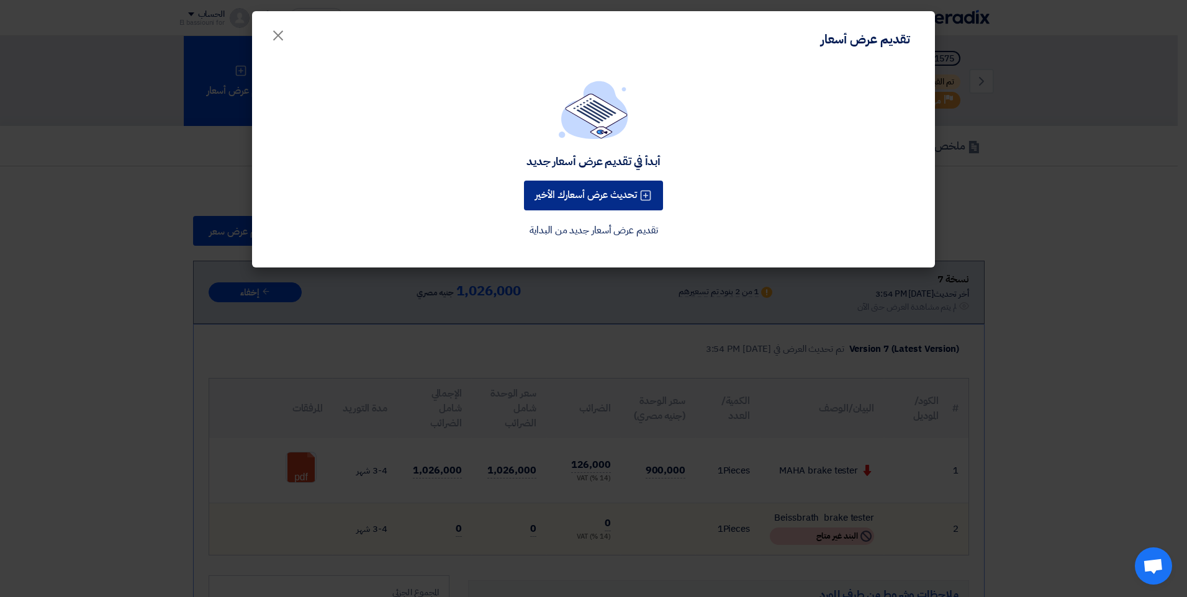
drag, startPoint x: 571, startPoint y: 189, endPoint x: 587, endPoint y: 204, distance: 22.8
click at [569, 189] on button "تحديث عرض أسعارك الأخير" at bounding box center [593, 196] width 139 height 30
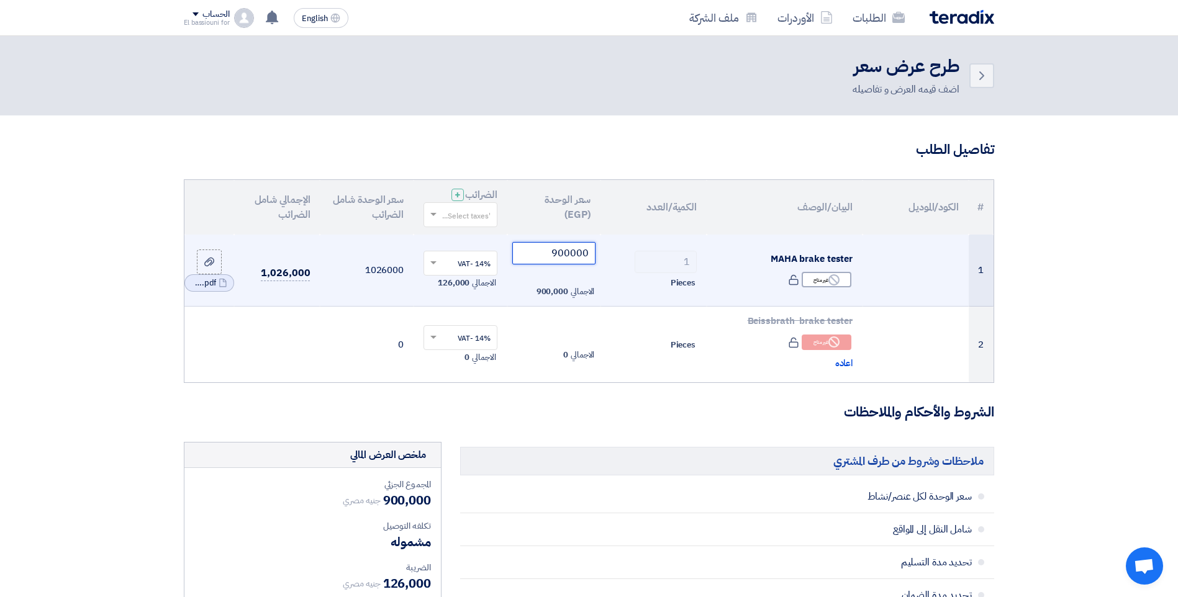
click at [554, 253] on input "900000" at bounding box center [554, 253] width 84 height 22
drag, startPoint x: 554, startPoint y: 254, endPoint x: 569, endPoint y: 252, distance: 15.0
click at [569, 252] on input "900000" at bounding box center [554, 253] width 84 height 22
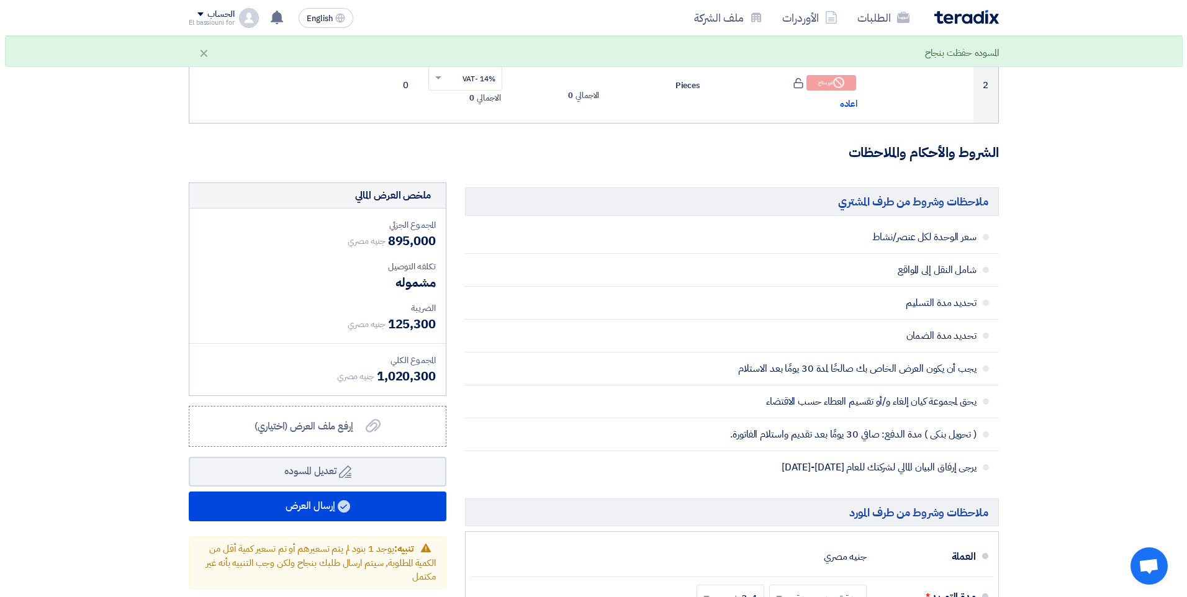
scroll to position [277, 0]
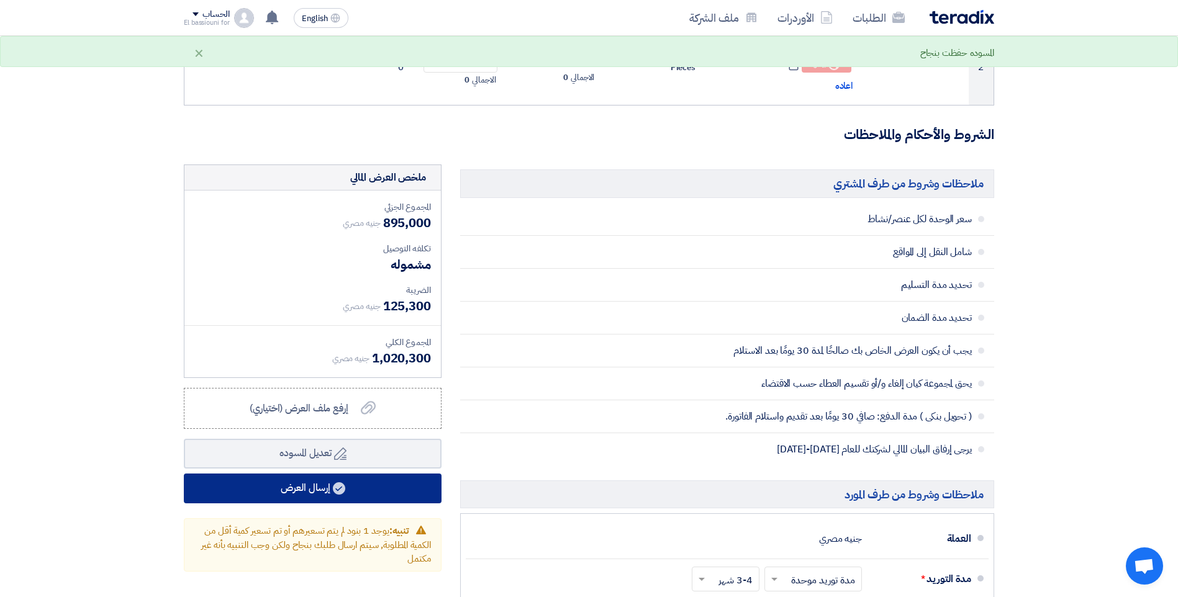
type input "895000"
click at [312, 494] on button "إرسال العرض" at bounding box center [313, 489] width 258 height 30
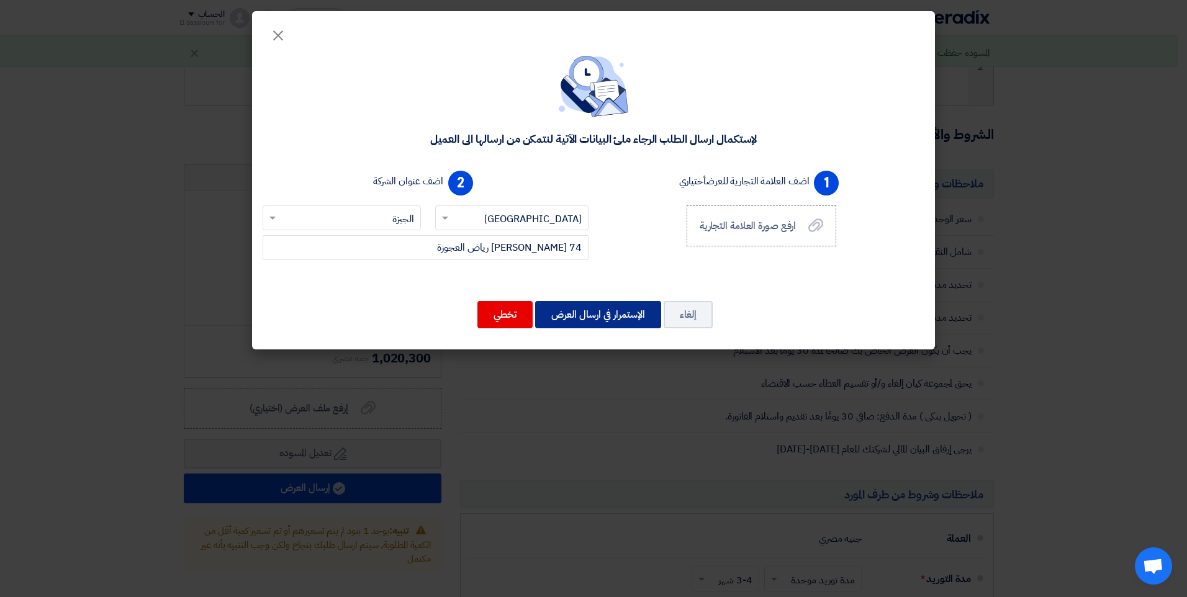
click at [607, 314] on button "الإستمرار في ارسال العرض" at bounding box center [598, 314] width 126 height 27
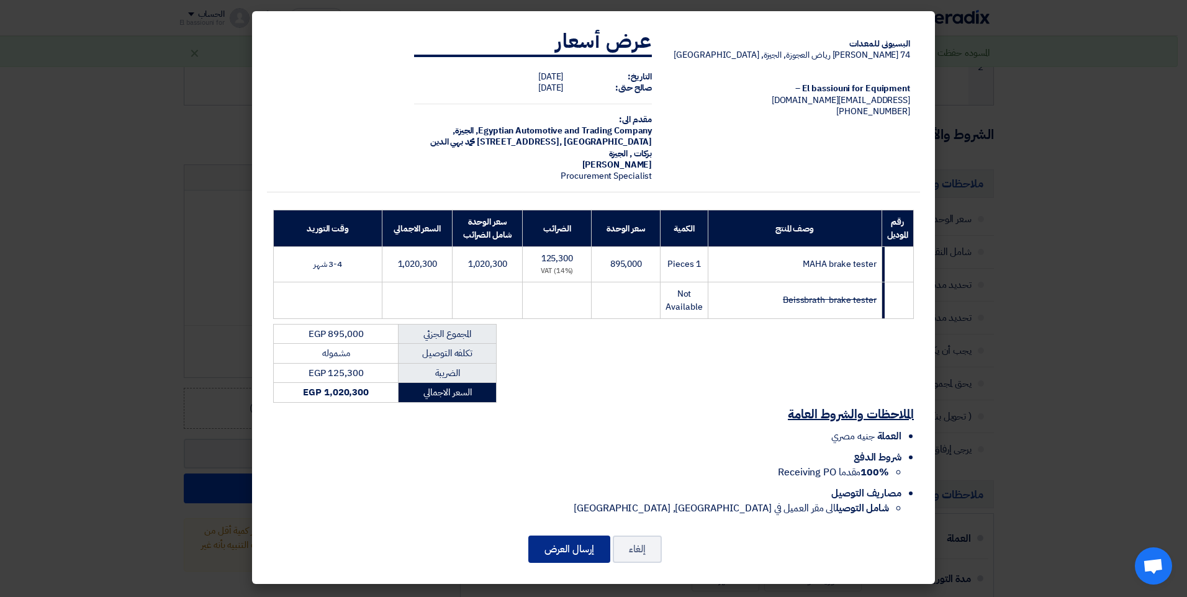
click at [550, 546] on button "إرسال العرض" at bounding box center [569, 549] width 82 height 27
